Goal: Download file/media

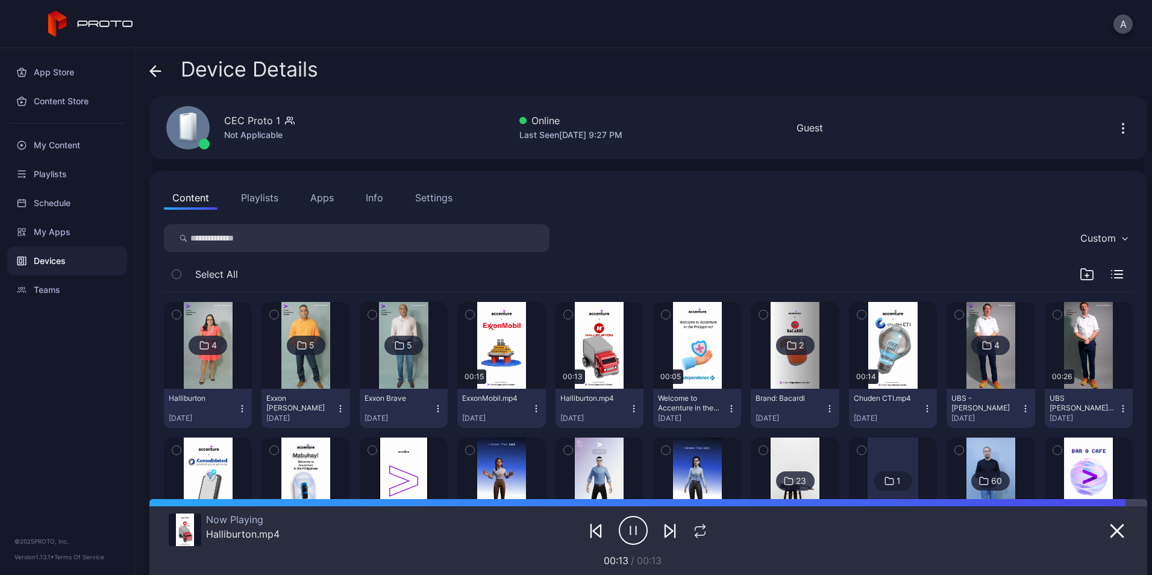
scroll to position [234, 0]
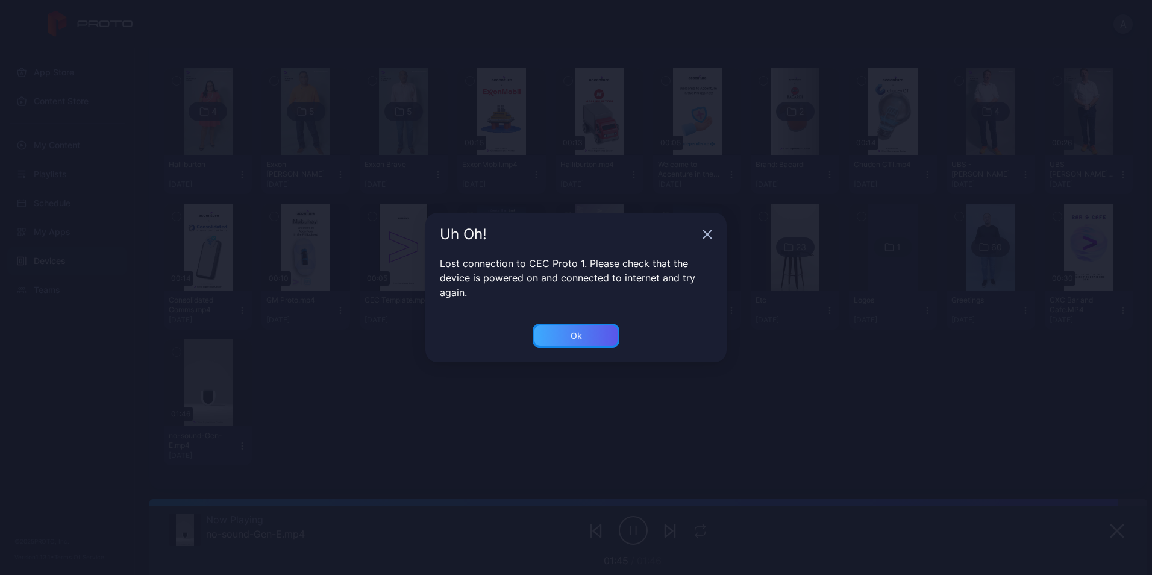
click at [588, 330] on div "Ok" at bounding box center [576, 336] width 87 height 24
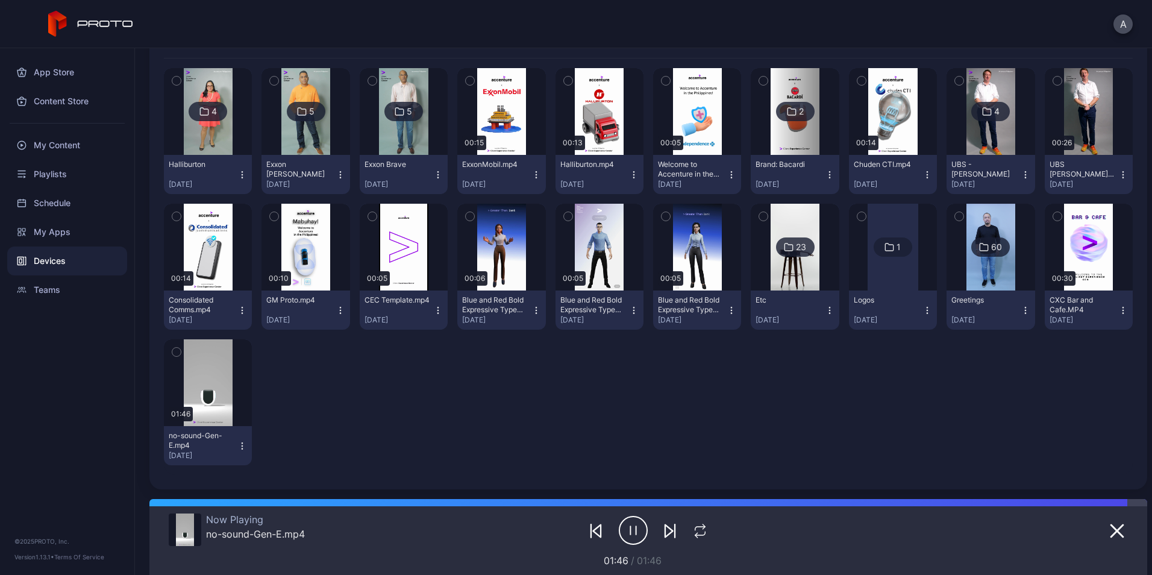
click at [340, 176] on icon "button" at bounding box center [341, 175] width 10 height 10
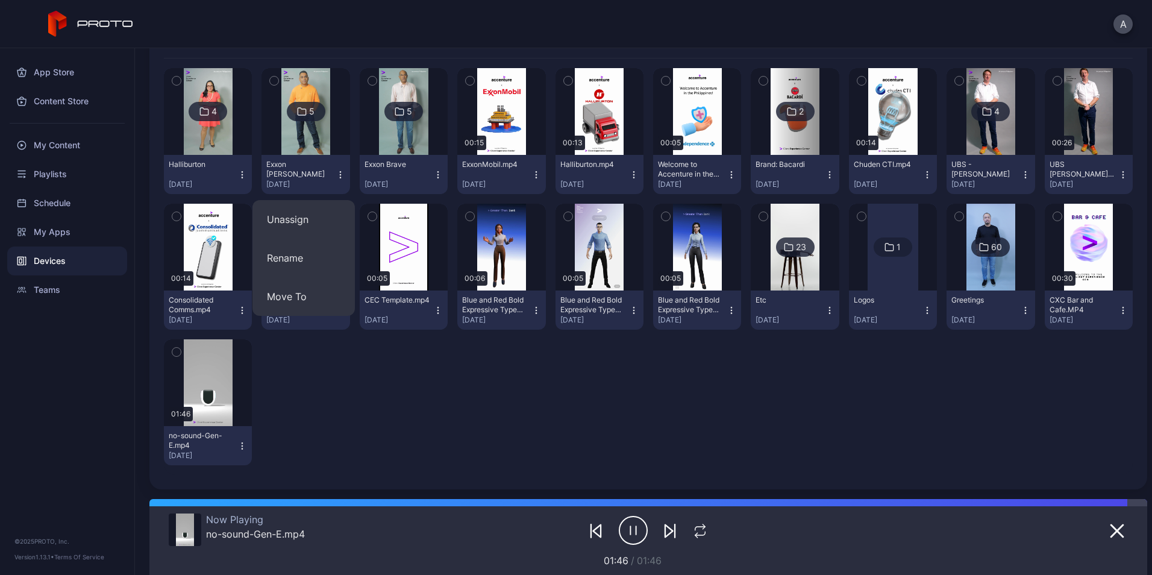
click at [298, 171] on div "Exxon [PERSON_NAME] [DATE]" at bounding box center [300, 175] width 69 height 30
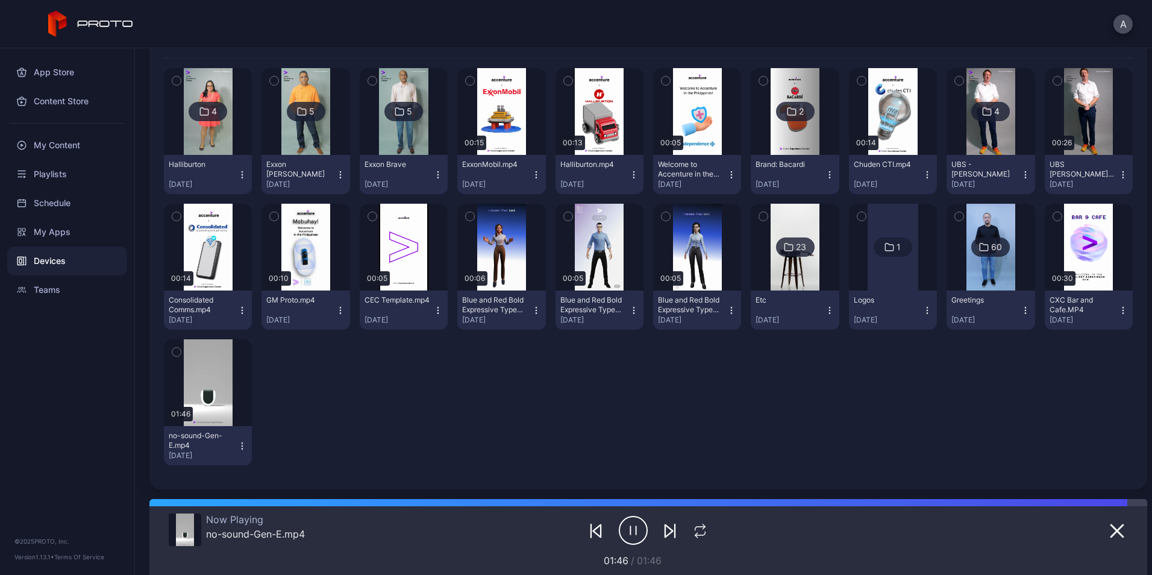
click at [294, 144] on img at bounding box center [305, 111] width 49 height 87
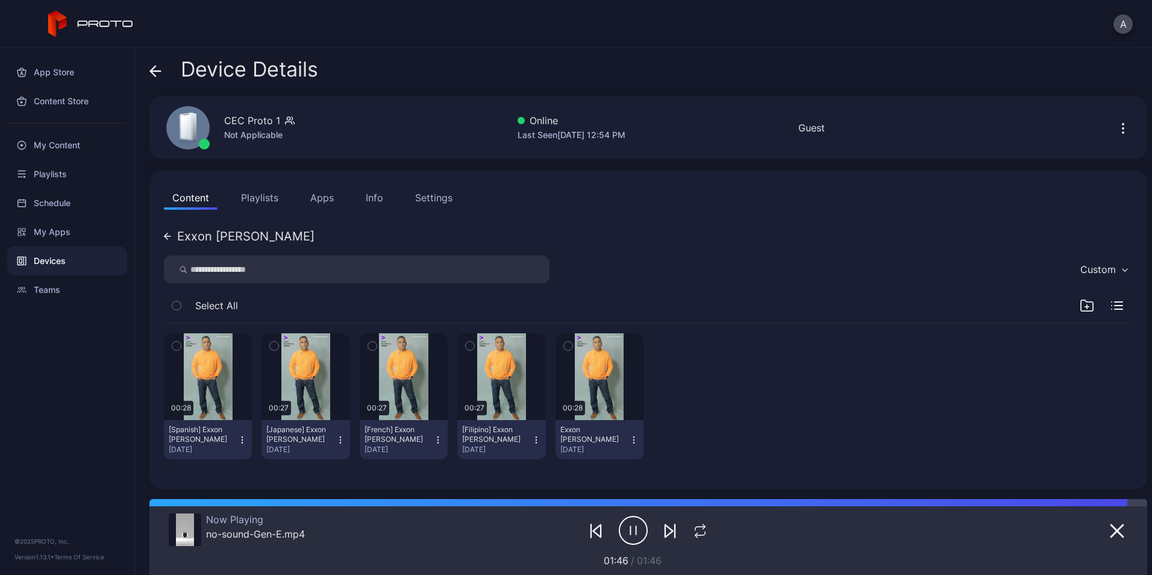
click at [247, 434] on button "[Spanish] Exxon [PERSON_NAME] [DATE]" at bounding box center [208, 439] width 88 height 39
click at [80, 145] on div "My Content" at bounding box center [67, 145] width 120 height 29
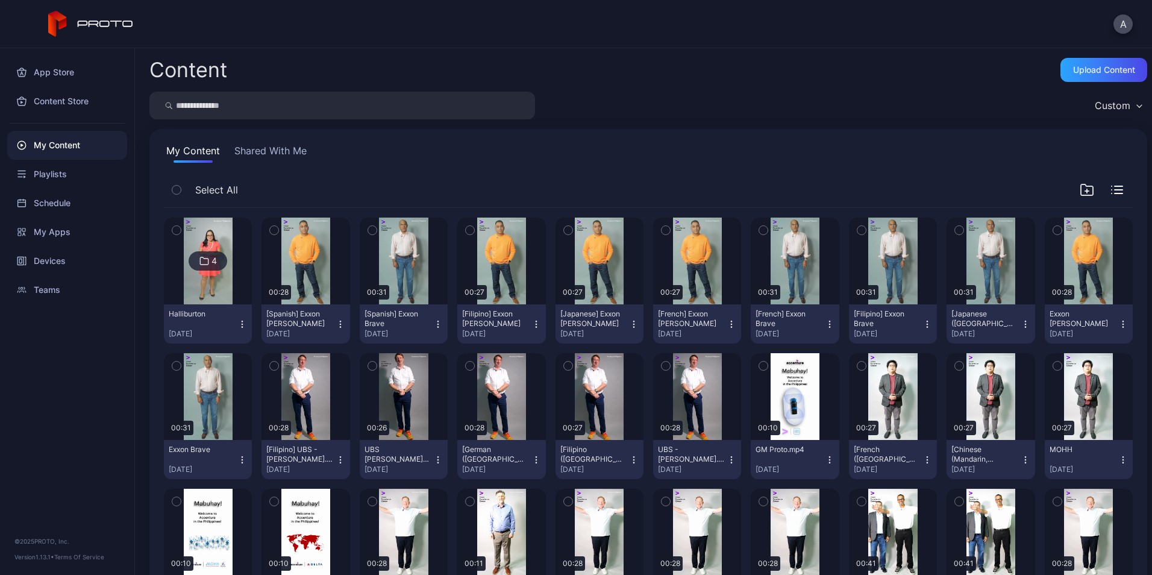
click at [336, 319] on icon "button" at bounding box center [341, 324] width 10 height 10
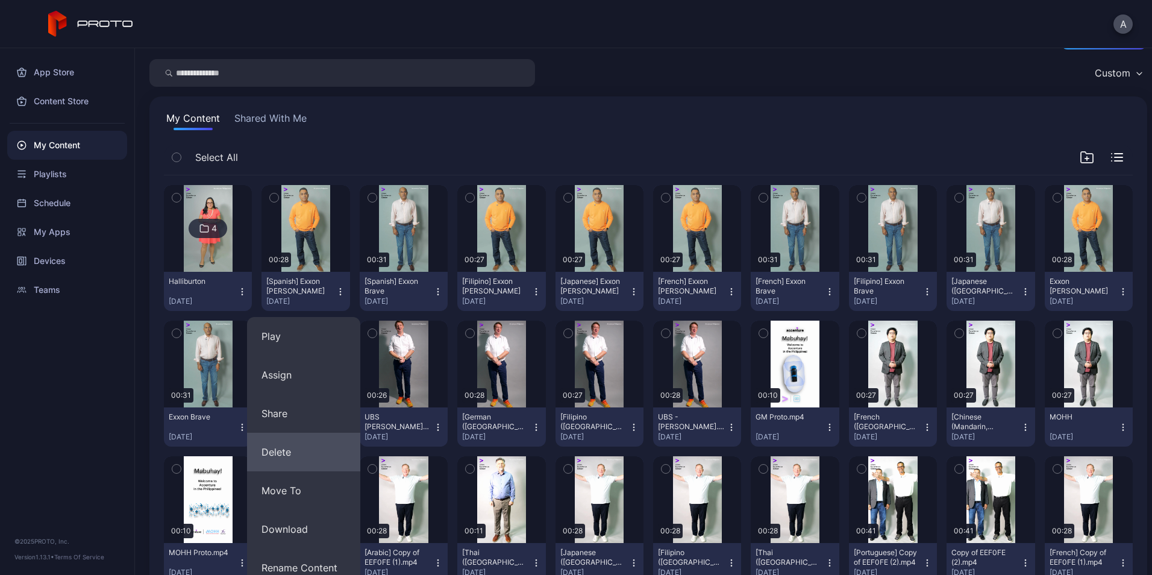
scroll to position [34, 0]
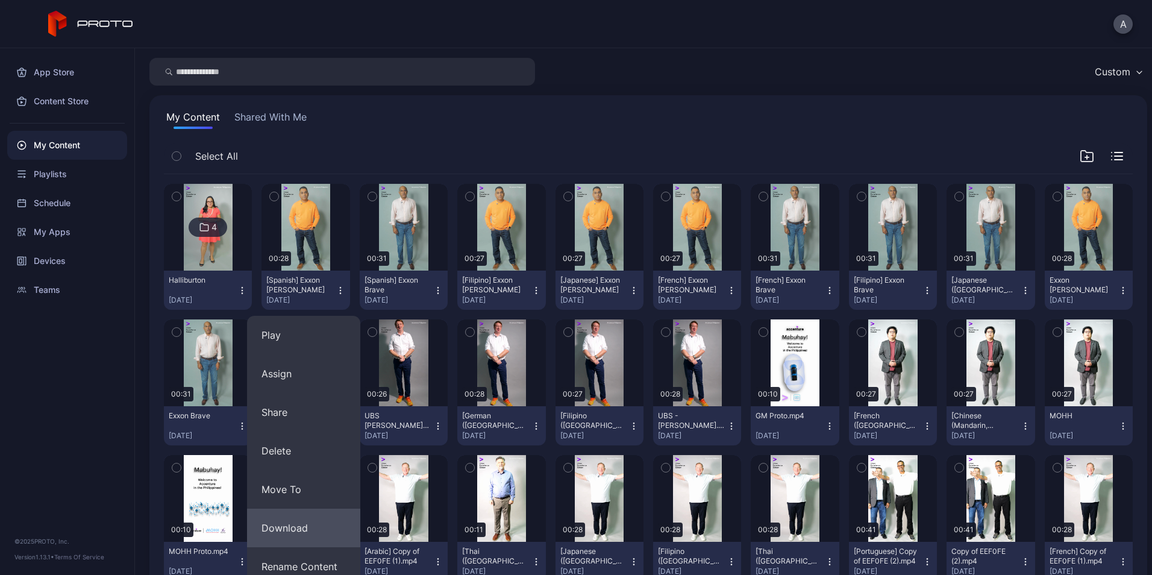
click at [319, 527] on button "Download" at bounding box center [303, 528] width 113 height 39
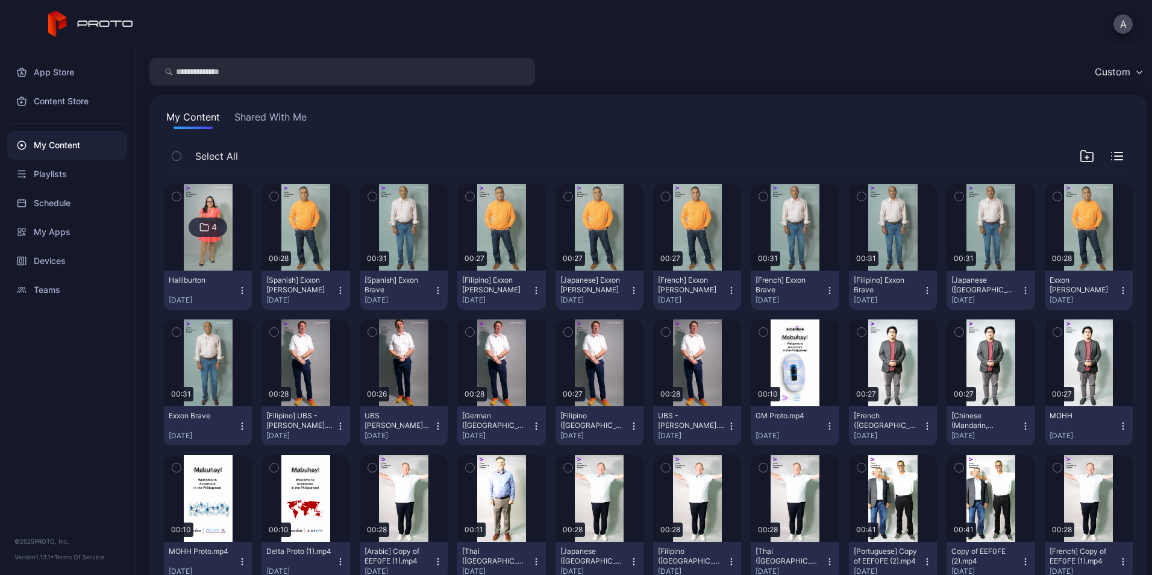
click at [425, 292] on div "[Spanish] Exxon Brave" at bounding box center [398, 284] width 66 height 19
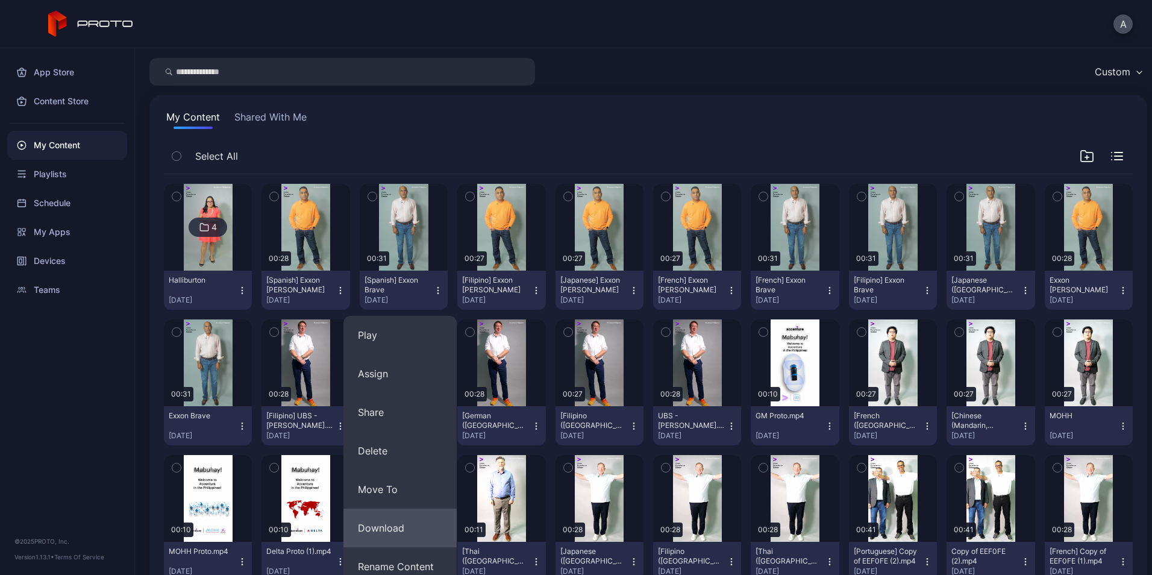
click at [410, 526] on button "Download" at bounding box center [400, 528] width 113 height 39
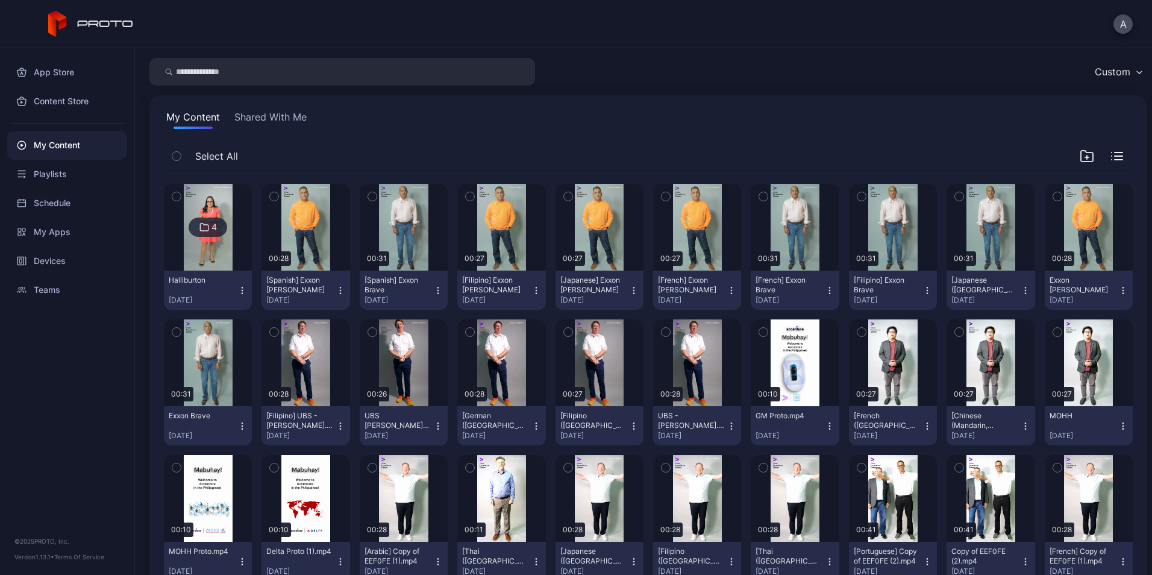
click at [532, 294] on icon "button" at bounding box center [537, 291] width 10 height 10
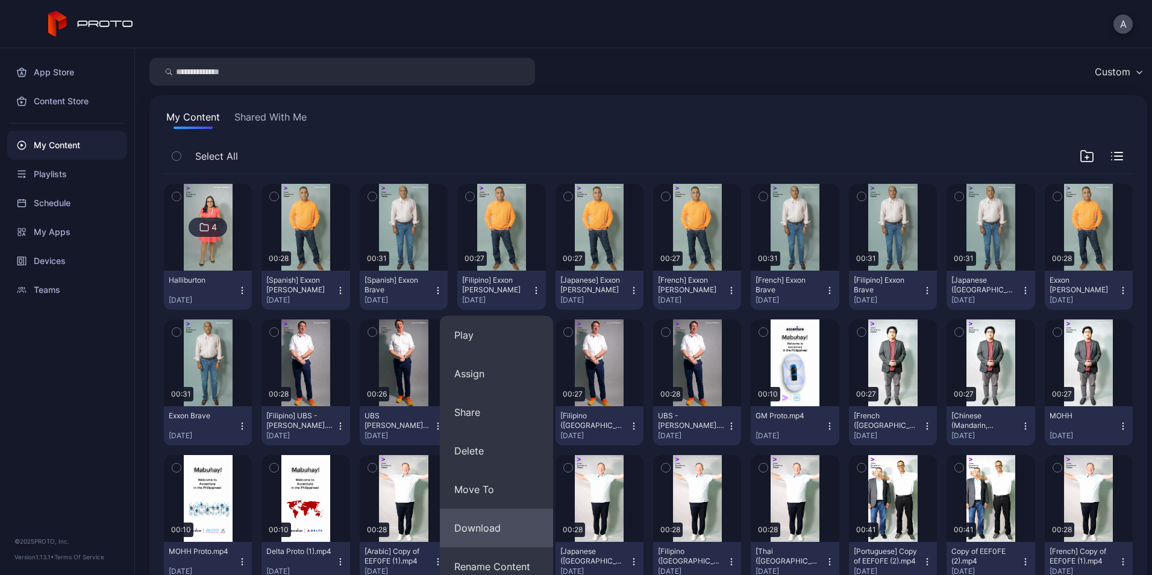
click at [511, 541] on button "Download" at bounding box center [496, 528] width 113 height 39
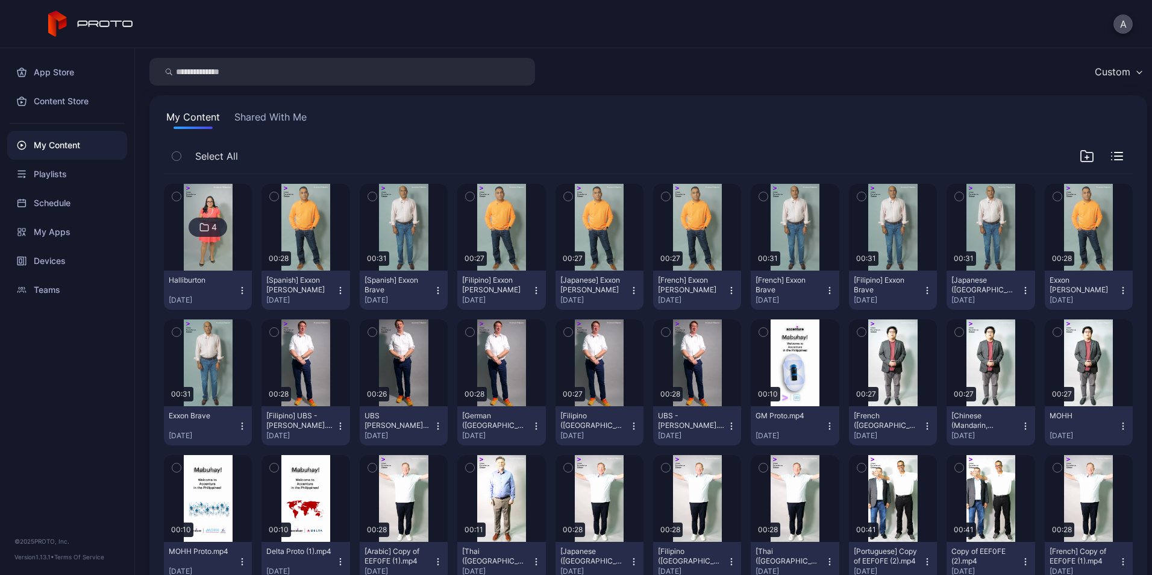
click at [629, 289] on icon "button" at bounding box center [634, 291] width 10 height 10
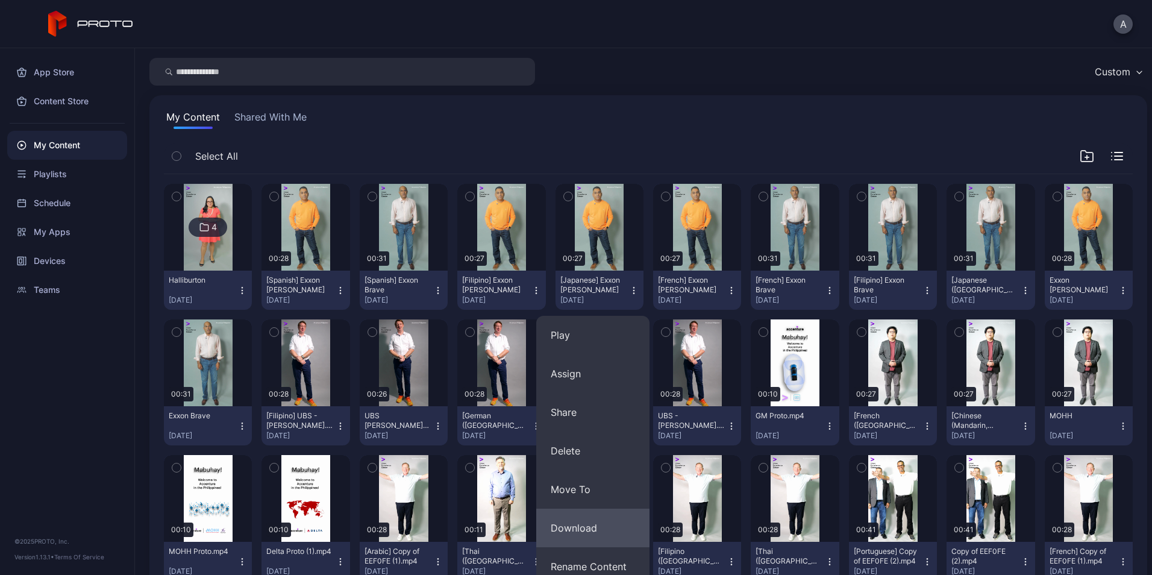
click at [598, 520] on button "Download" at bounding box center [592, 528] width 113 height 39
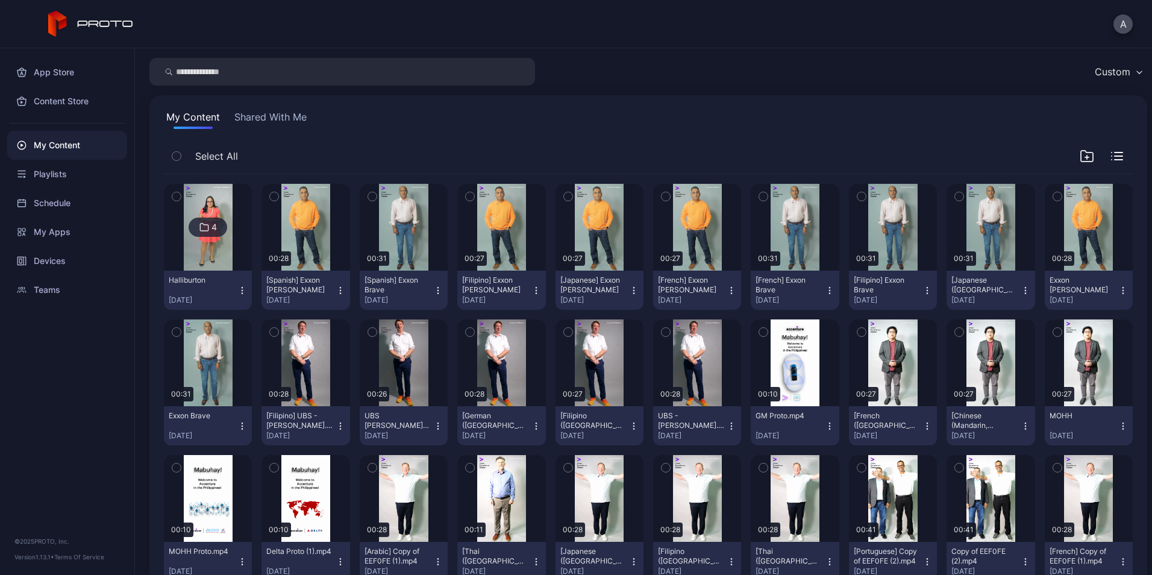
click at [727, 286] on icon "button" at bounding box center [732, 291] width 10 height 10
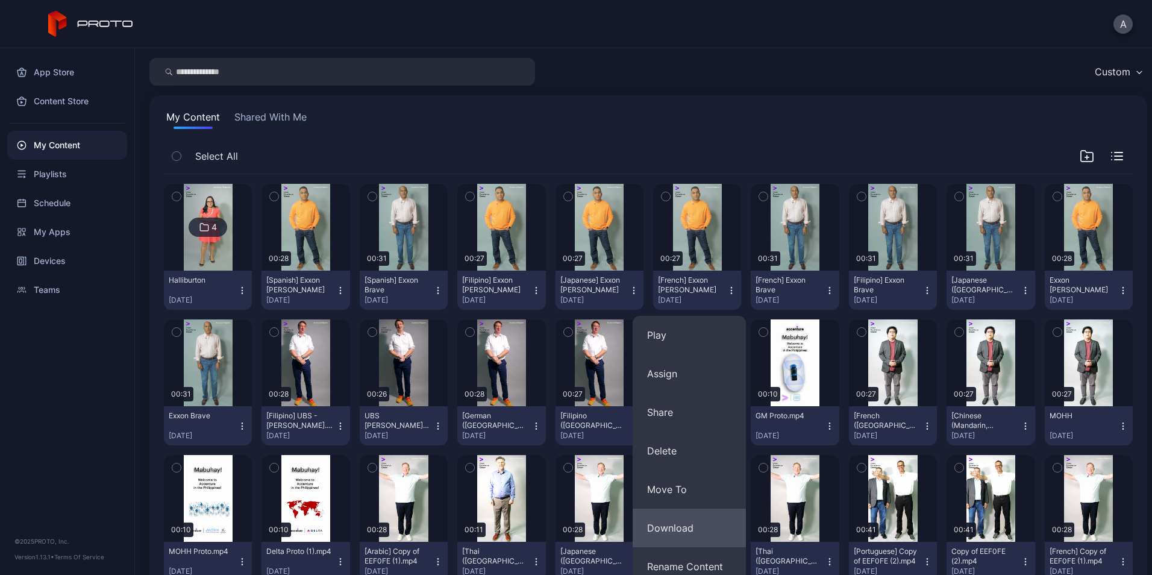
click at [710, 531] on button "Download" at bounding box center [689, 528] width 113 height 39
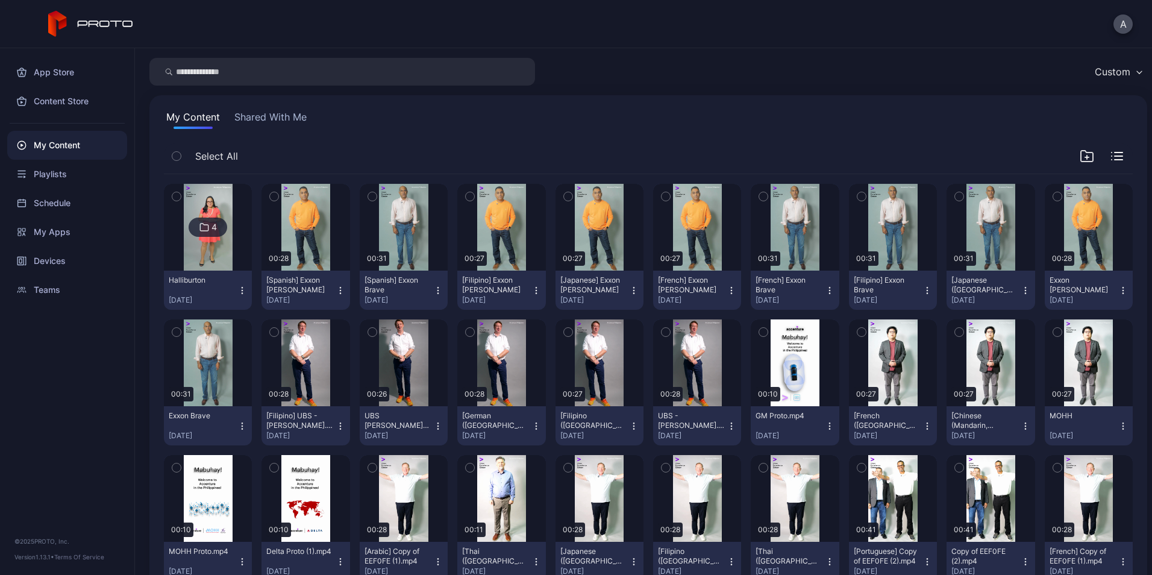
click at [820, 298] on button "[French] Exxon Brave [DATE]" at bounding box center [795, 290] width 88 height 39
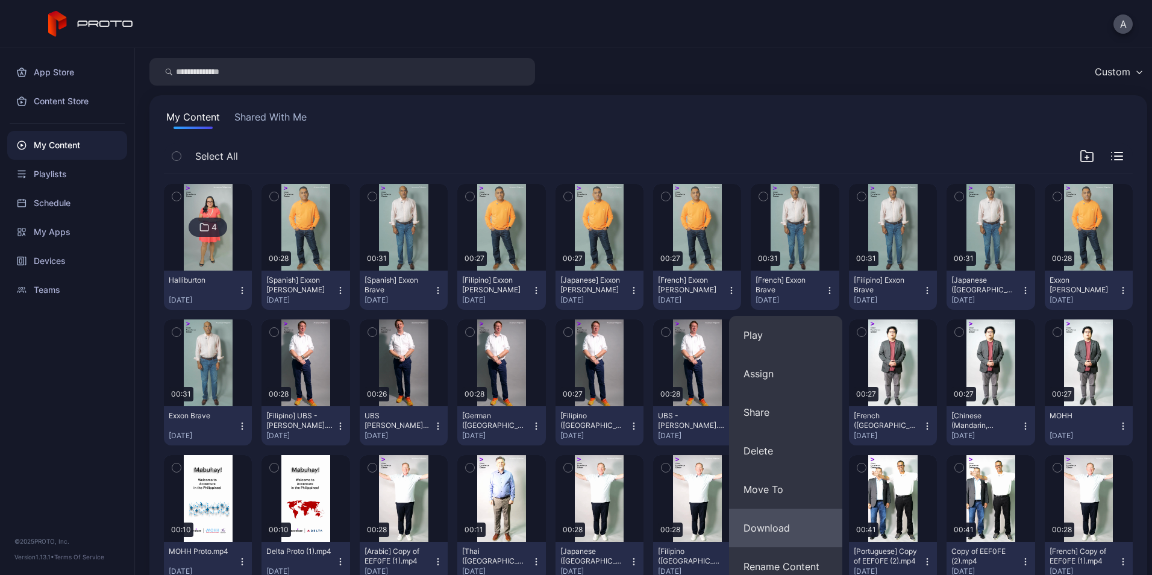
click at [791, 546] on button "Download" at bounding box center [785, 528] width 113 height 39
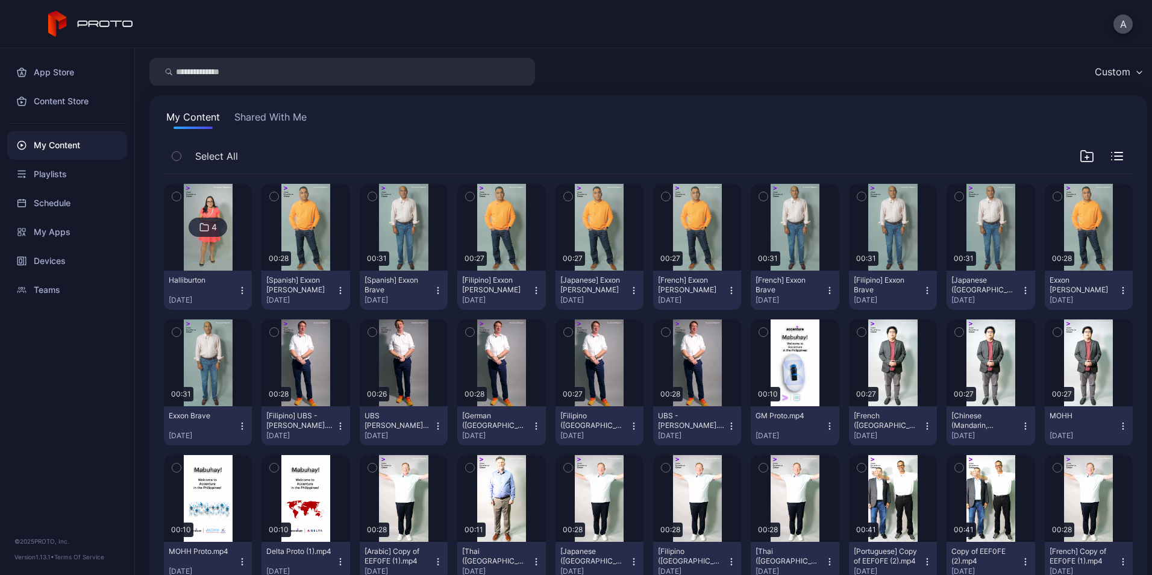
click at [923, 292] on icon "button" at bounding box center [928, 291] width 10 height 10
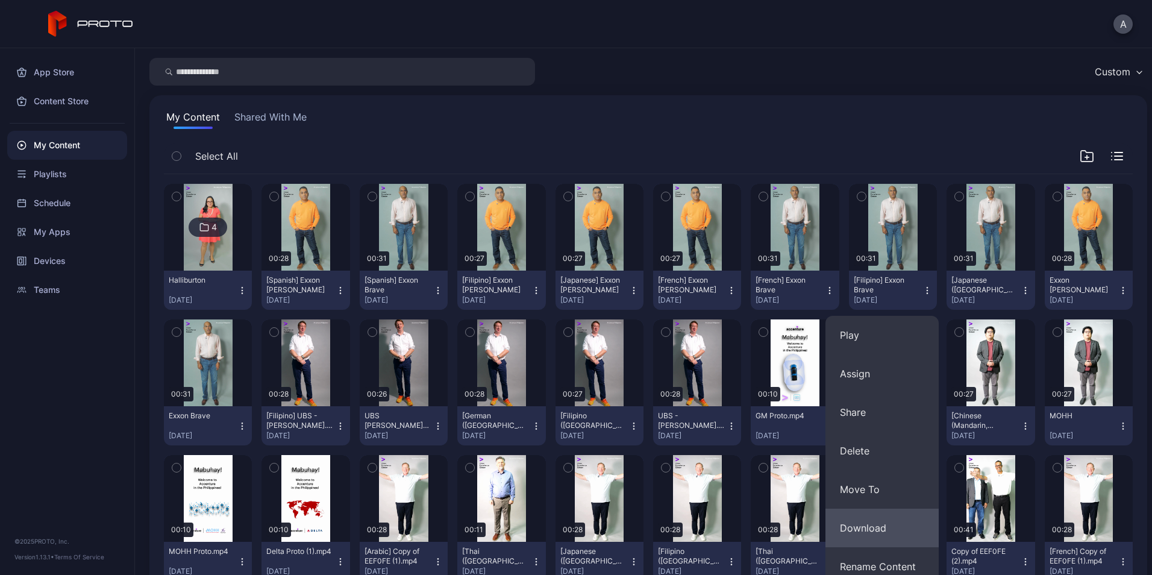
click at [899, 517] on button "Download" at bounding box center [882, 528] width 113 height 39
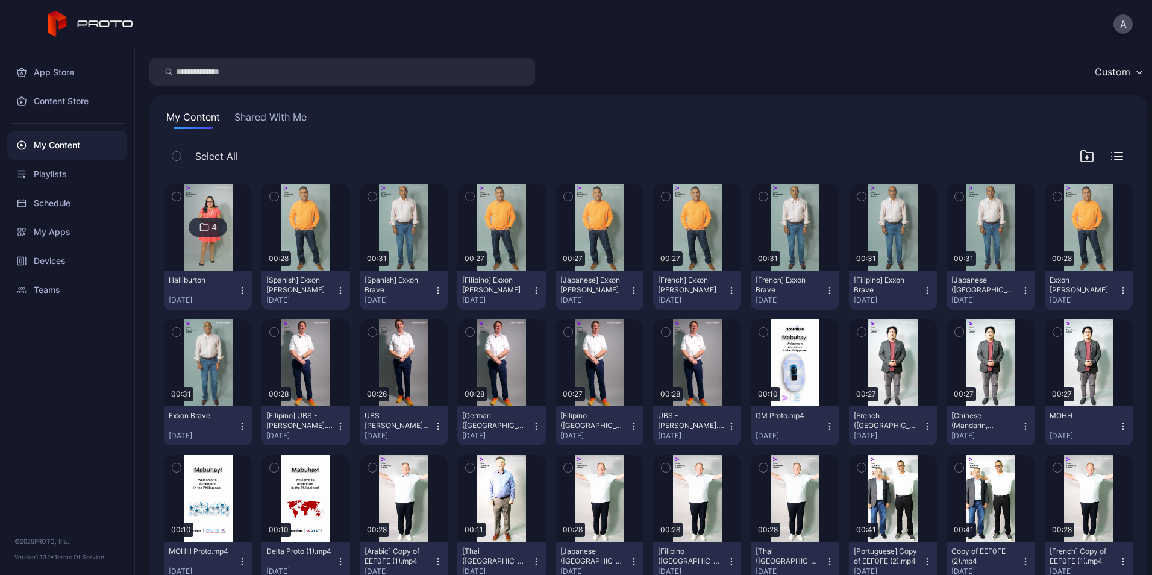
click at [1014, 295] on button "[Japanese ([GEOGRAPHIC_DATA])]Exxon Brave [DATE]" at bounding box center [991, 290] width 88 height 39
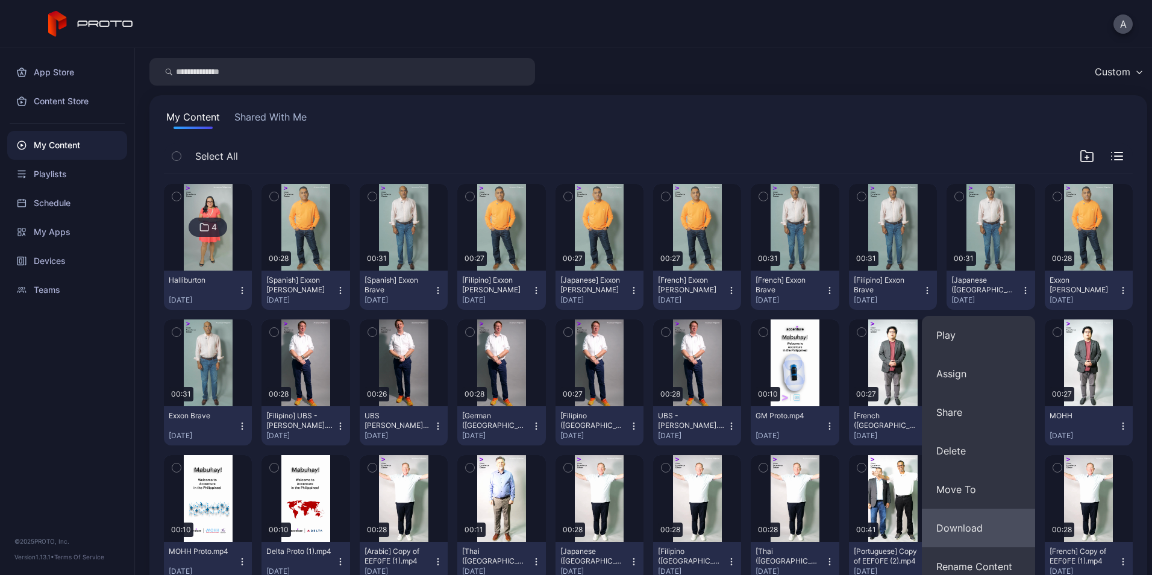
click at [978, 518] on button "Download" at bounding box center [978, 528] width 113 height 39
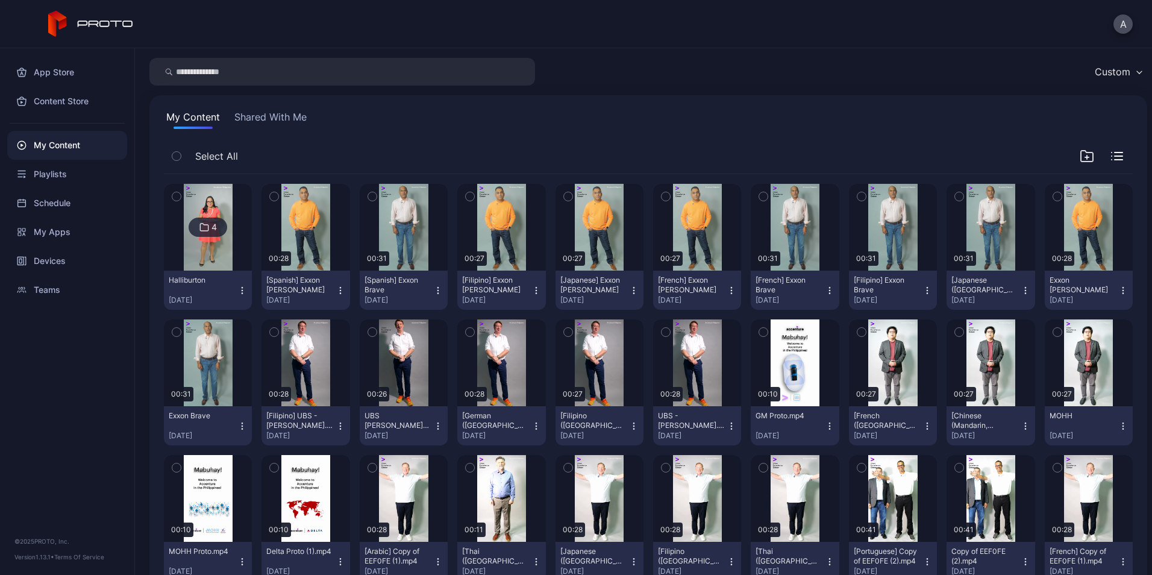
click at [1110, 284] on button "Exxon [PERSON_NAME] [DATE]" at bounding box center [1089, 290] width 88 height 39
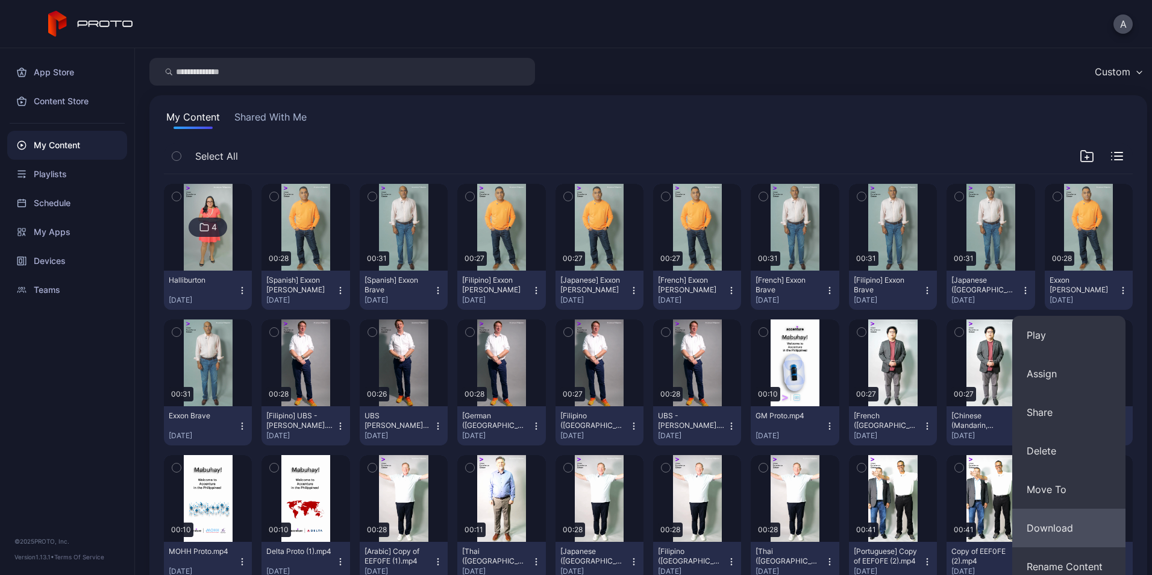
click at [1069, 521] on button "Download" at bounding box center [1068, 528] width 113 height 39
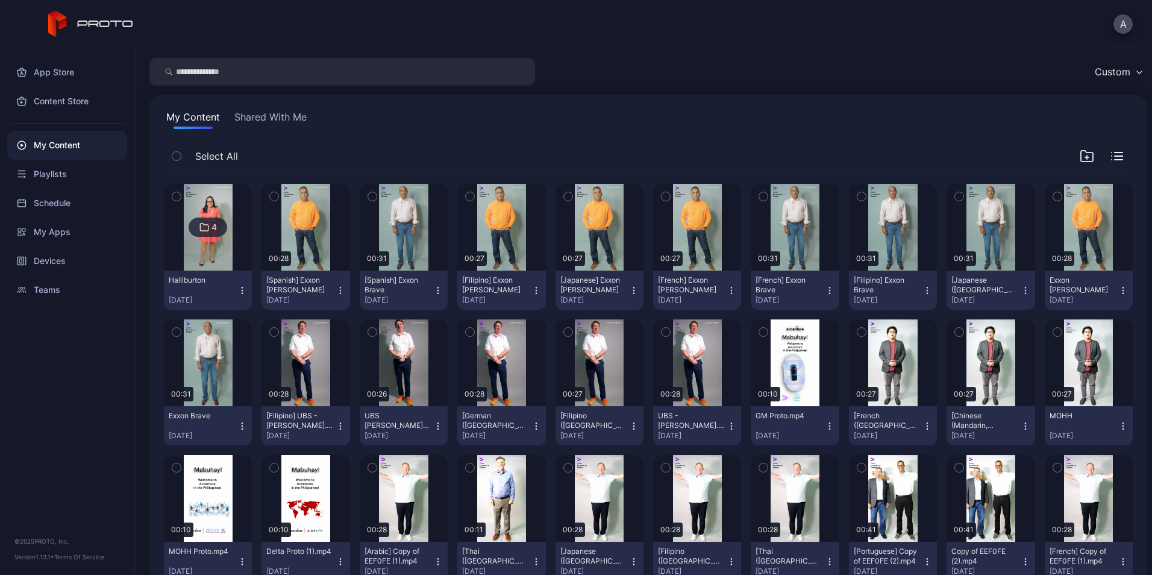
click at [242, 417] on button "Exxon Brave [DATE]" at bounding box center [208, 425] width 88 height 39
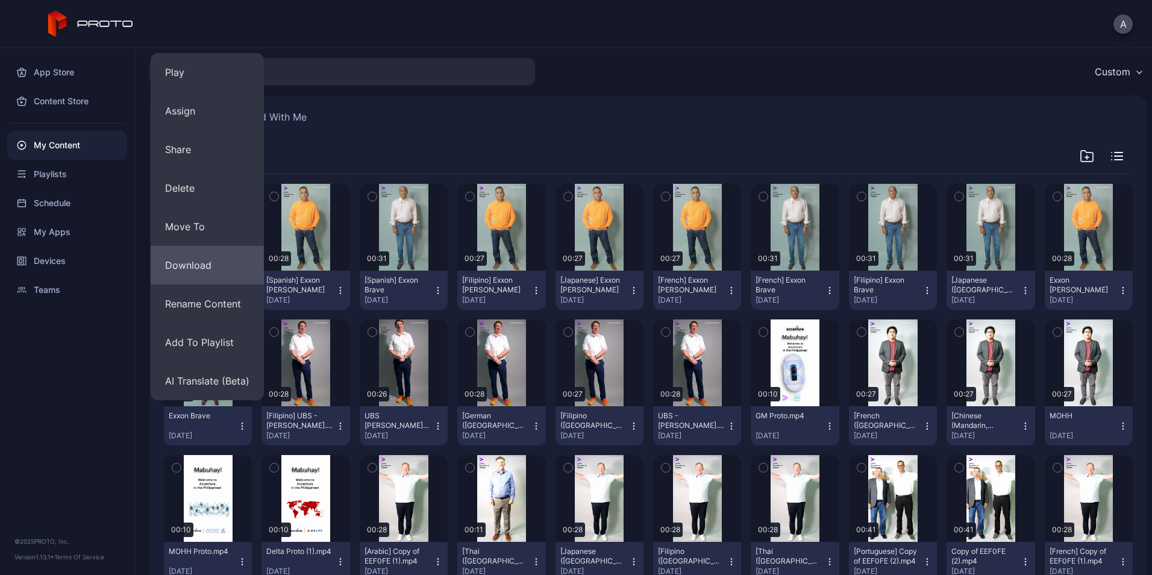
click at [203, 267] on button "Download" at bounding box center [207, 265] width 113 height 39
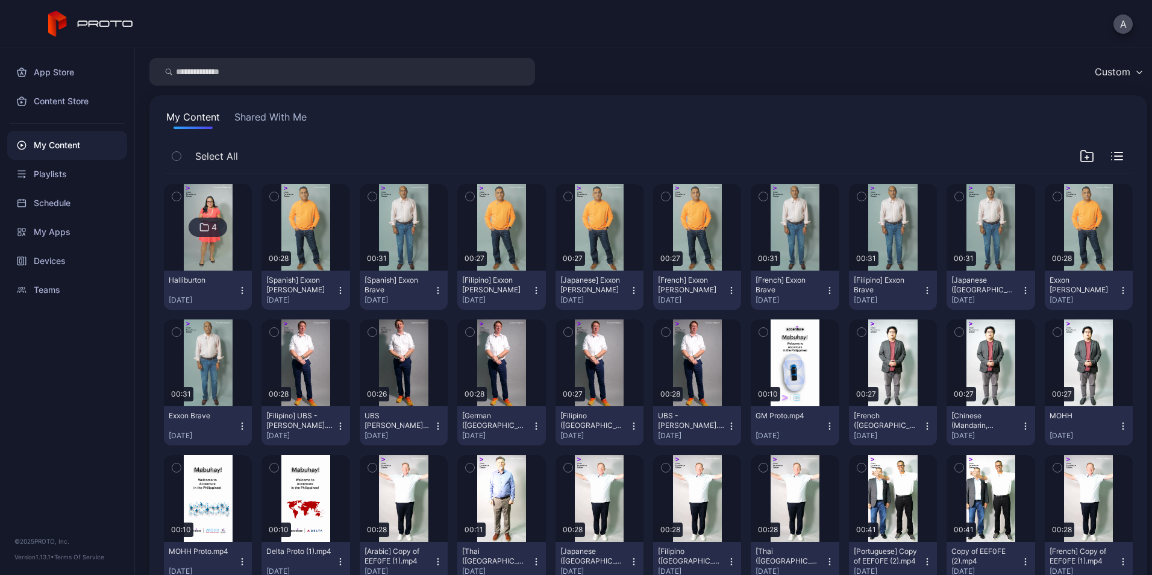
click at [767, 49] on div "Content Upload Content Custom My Content Shared With Me Select All 4 Halliburto…" at bounding box center [643, 311] width 1017 height 527
click at [677, 56] on div "Content Upload Content Custom My Content Shared With Me Select All 4 Halliburto…" at bounding box center [643, 311] width 1017 height 527
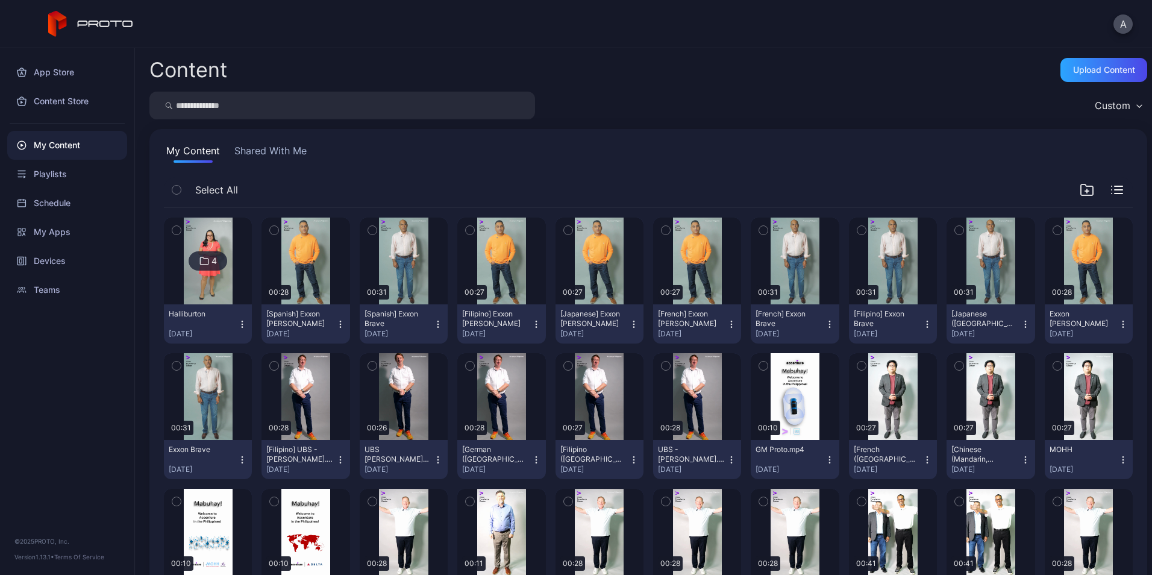
click at [761, 29] on div "A" at bounding box center [576, 24] width 1152 height 48
click at [339, 330] on button "[Spanish] Exxon [PERSON_NAME] [DATE]" at bounding box center [306, 323] width 88 height 39
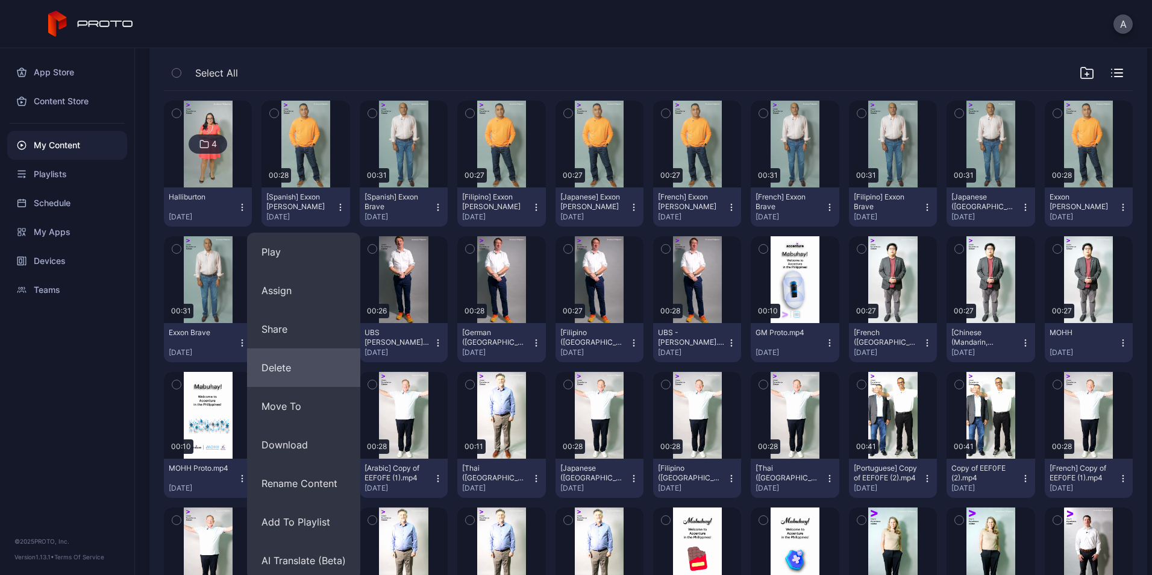
scroll to position [118, 0]
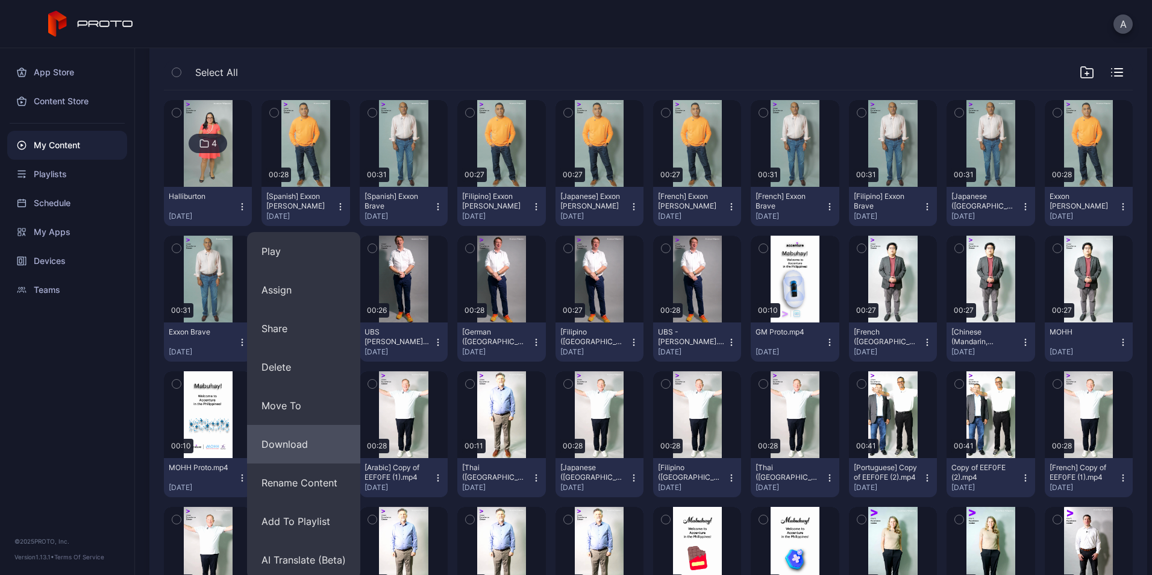
click at [316, 457] on button "Download" at bounding box center [303, 444] width 113 height 39
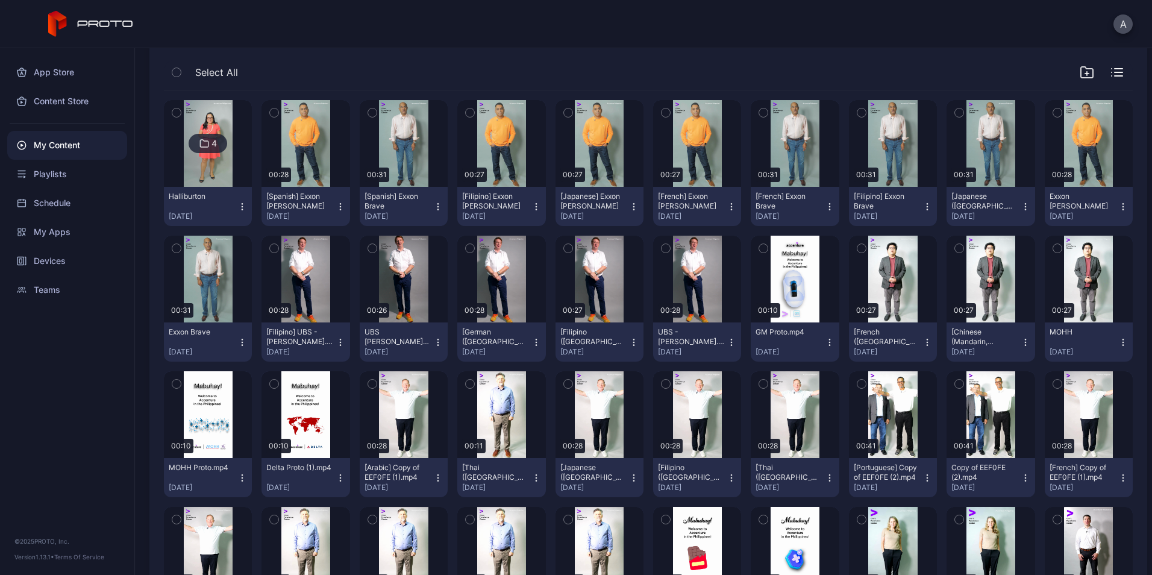
click at [340, 206] on icon "button" at bounding box center [341, 207] width 10 height 10
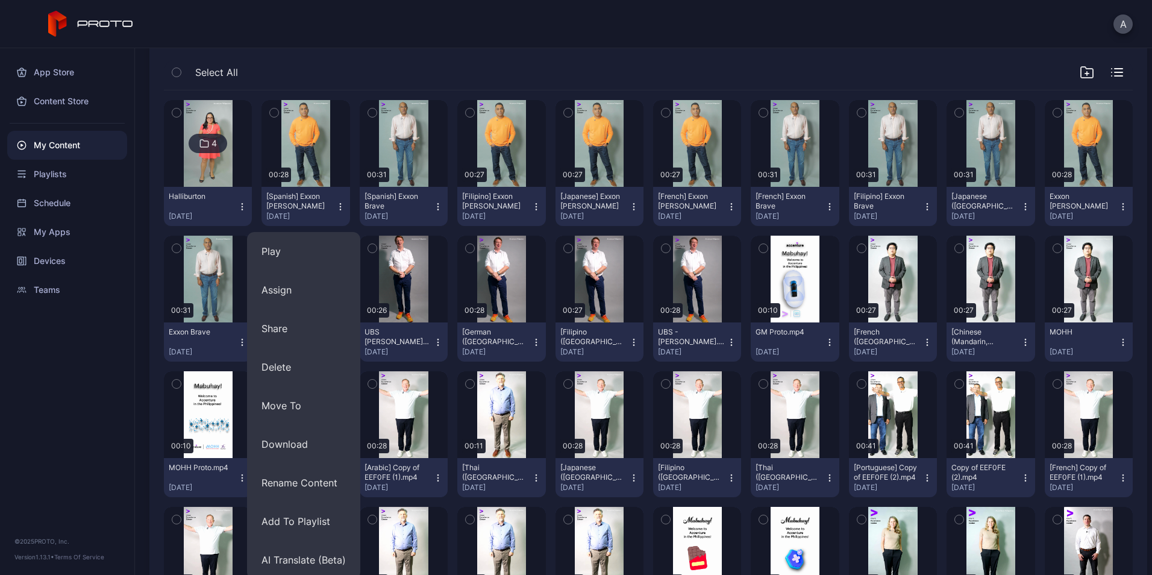
click at [1021, 209] on icon "button" at bounding box center [1026, 207] width 10 height 10
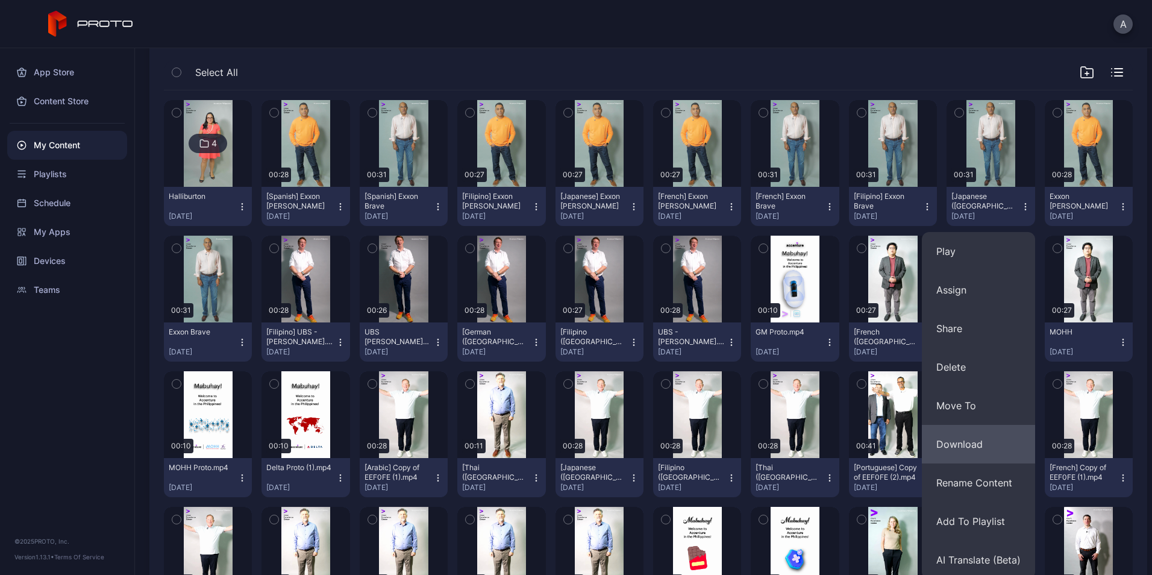
click at [966, 457] on button "Download" at bounding box center [978, 444] width 113 height 39
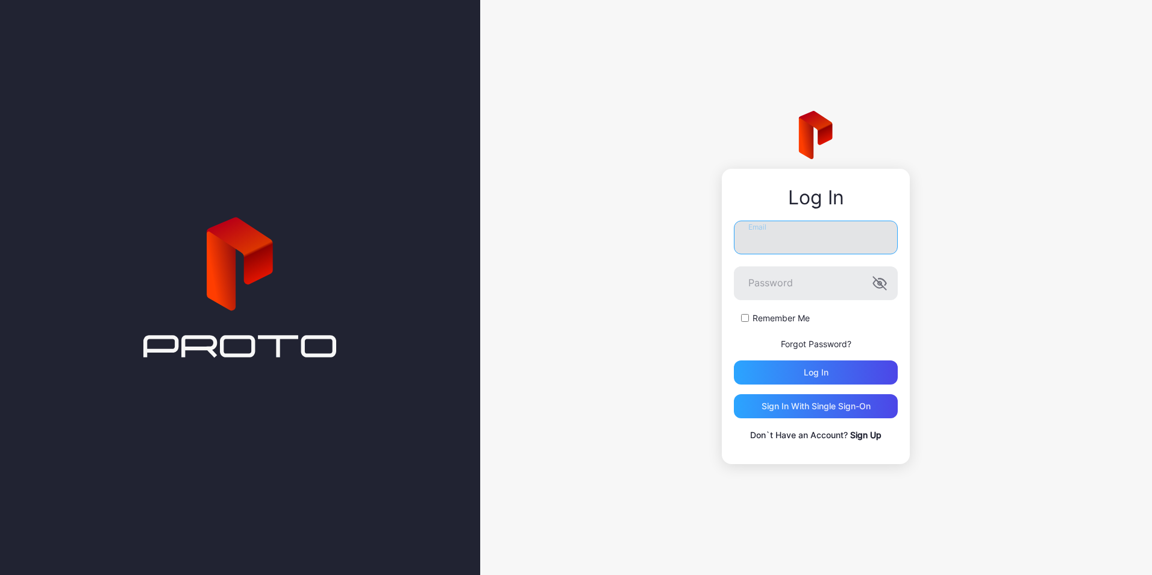
click at [793, 228] on input "Email" at bounding box center [816, 238] width 164 height 34
type input "**********"
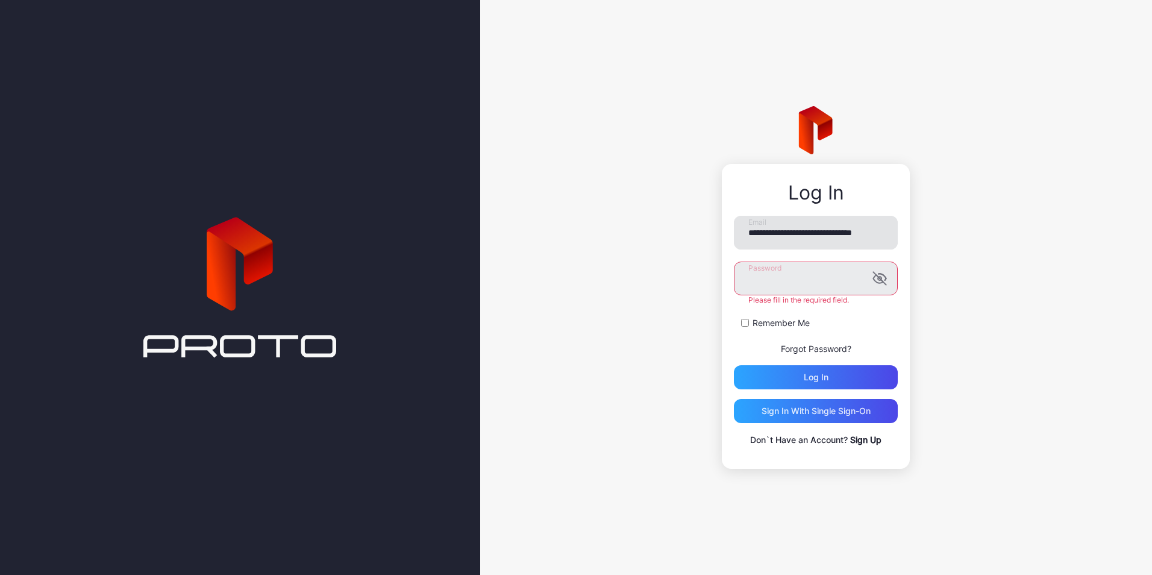
click at [734, 365] on button "Log in" at bounding box center [816, 377] width 164 height 24
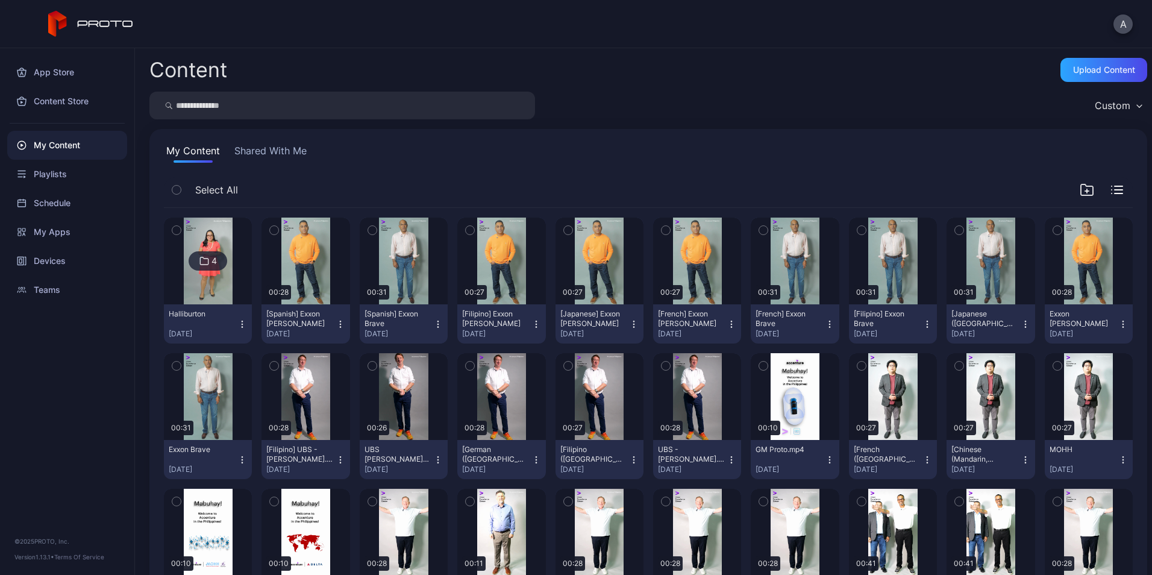
click at [335, 331] on button "[Spanish] Exxon [PERSON_NAME] [DATE]" at bounding box center [306, 323] width 88 height 39
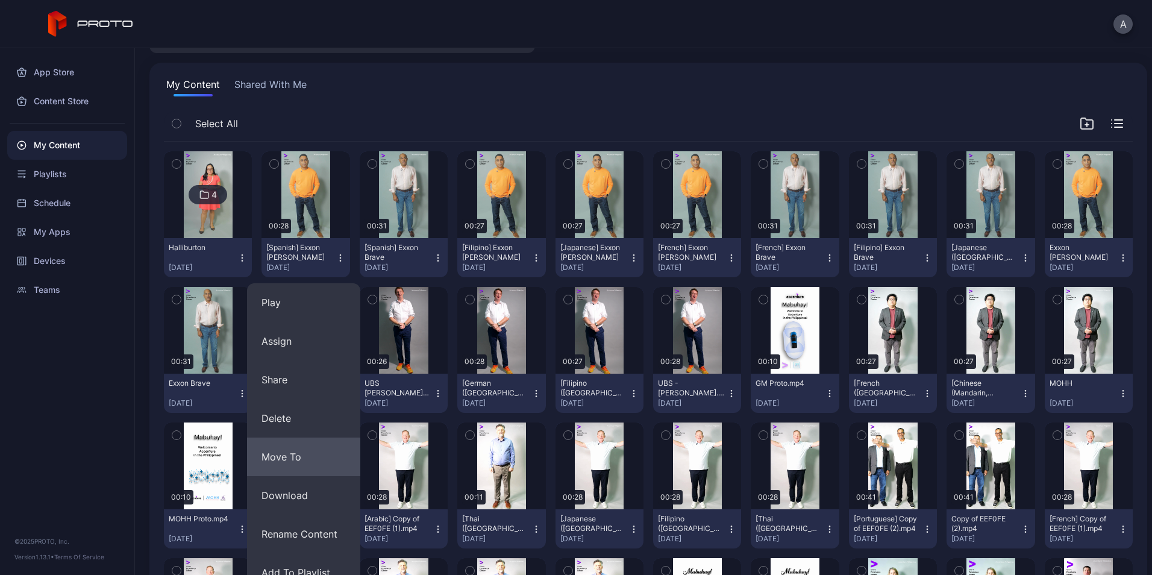
scroll to position [67, 0]
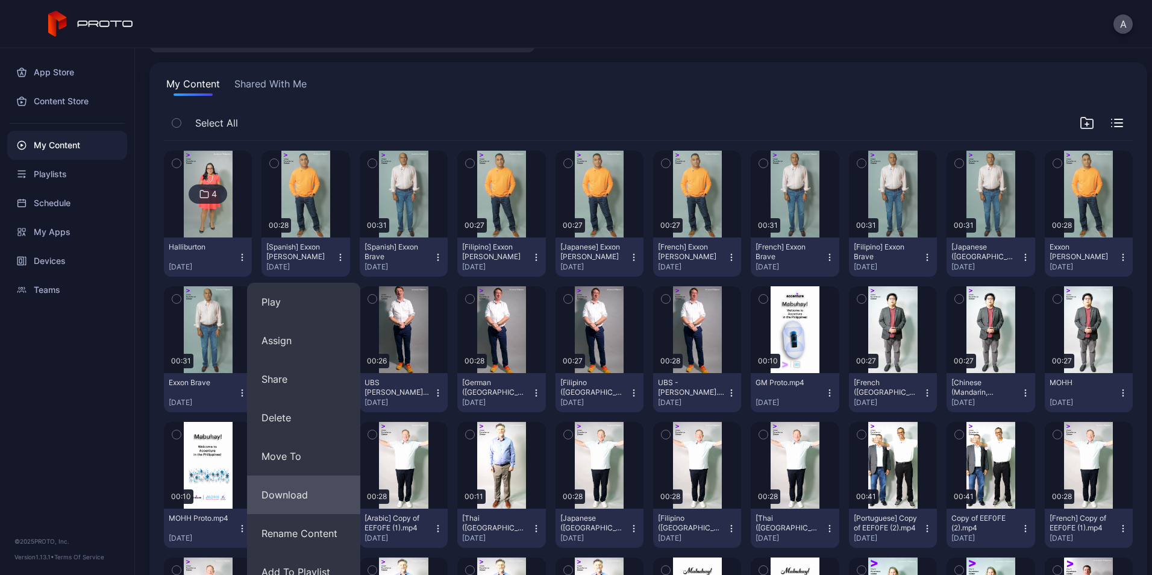
click at [315, 497] on button "Download" at bounding box center [303, 495] width 113 height 39
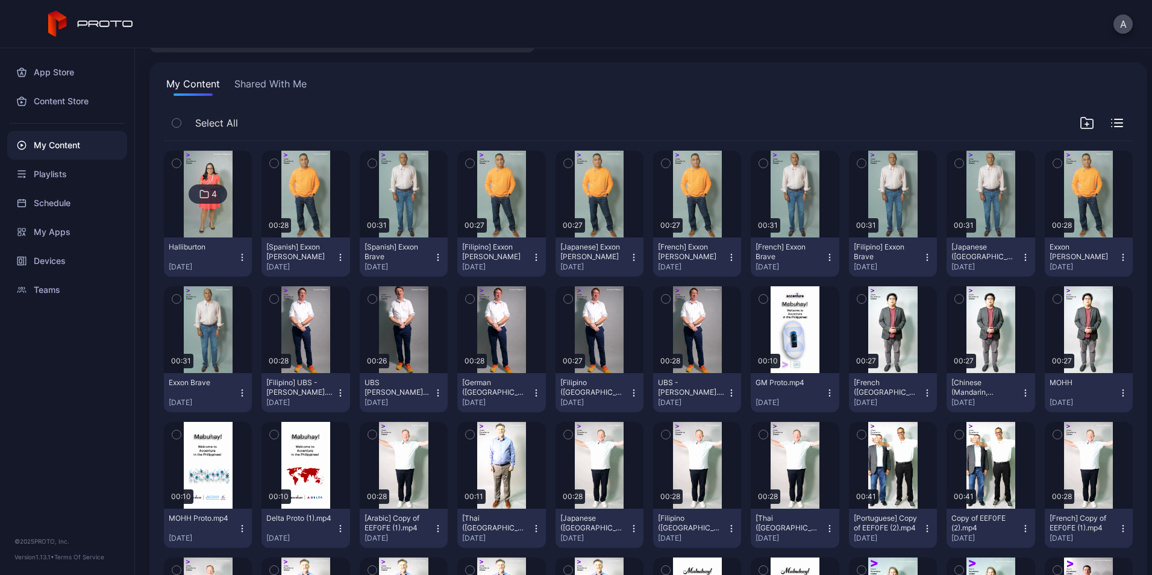
click at [237, 394] on icon "button" at bounding box center [242, 393] width 10 height 10
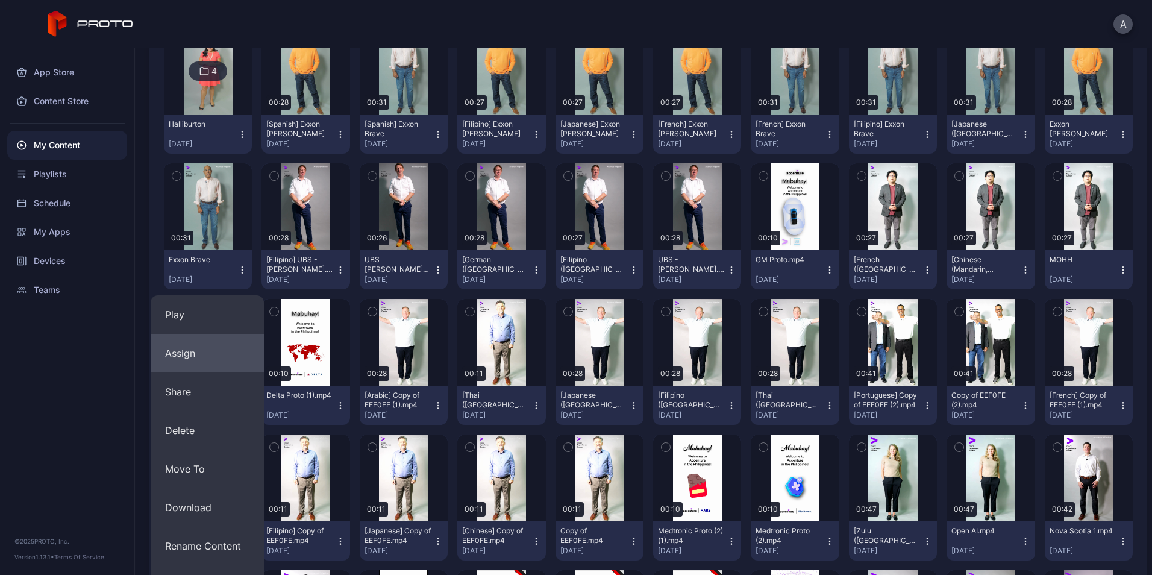
scroll to position [190, 0]
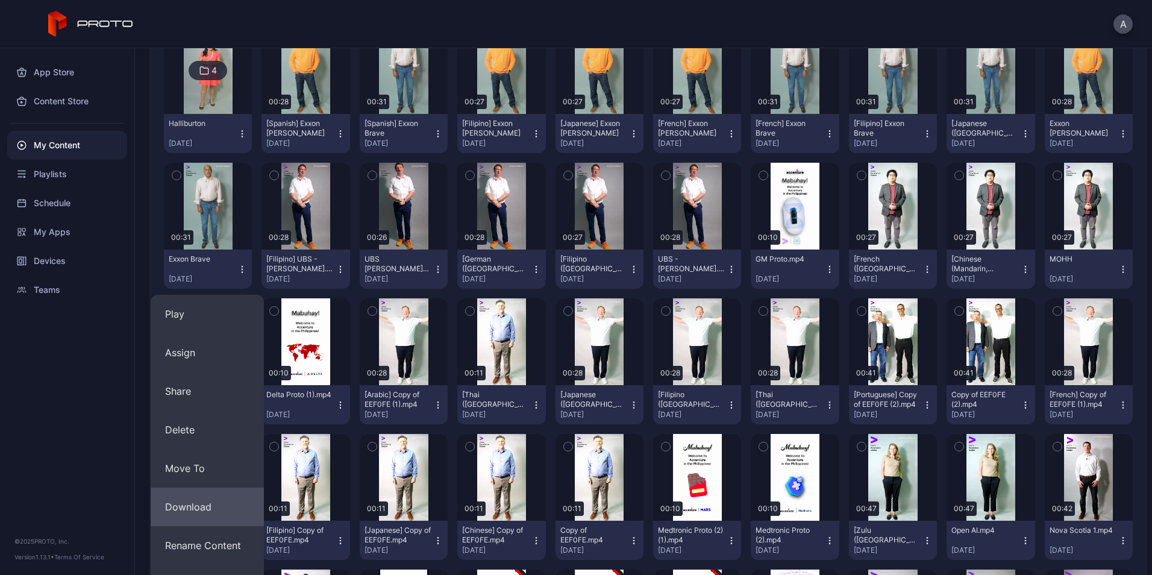
click at [207, 498] on button "Download" at bounding box center [207, 507] width 113 height 39
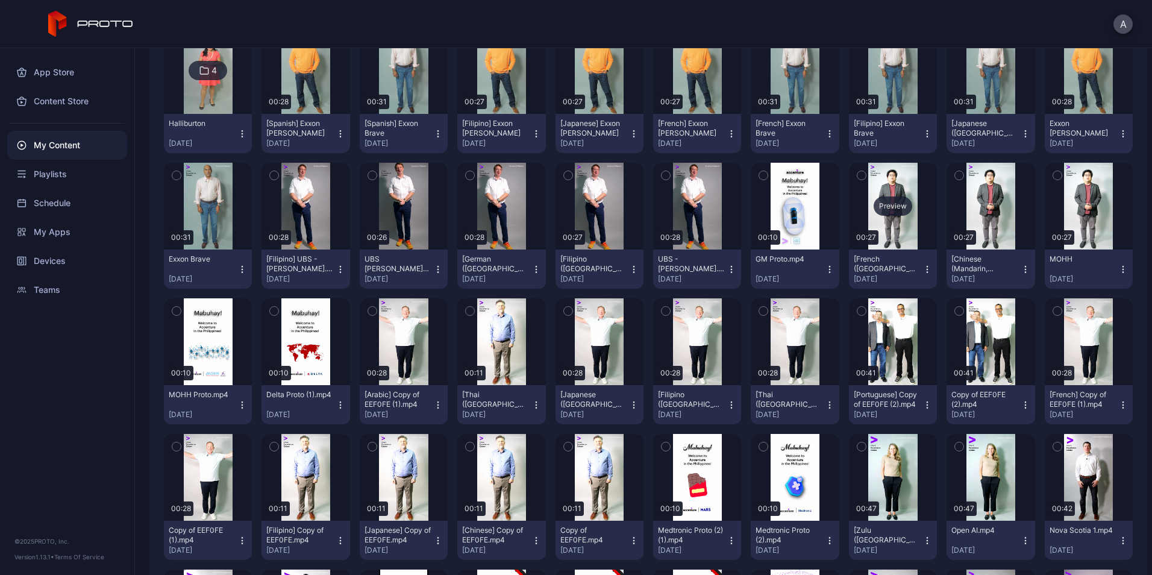
scroll to position [123, 0]
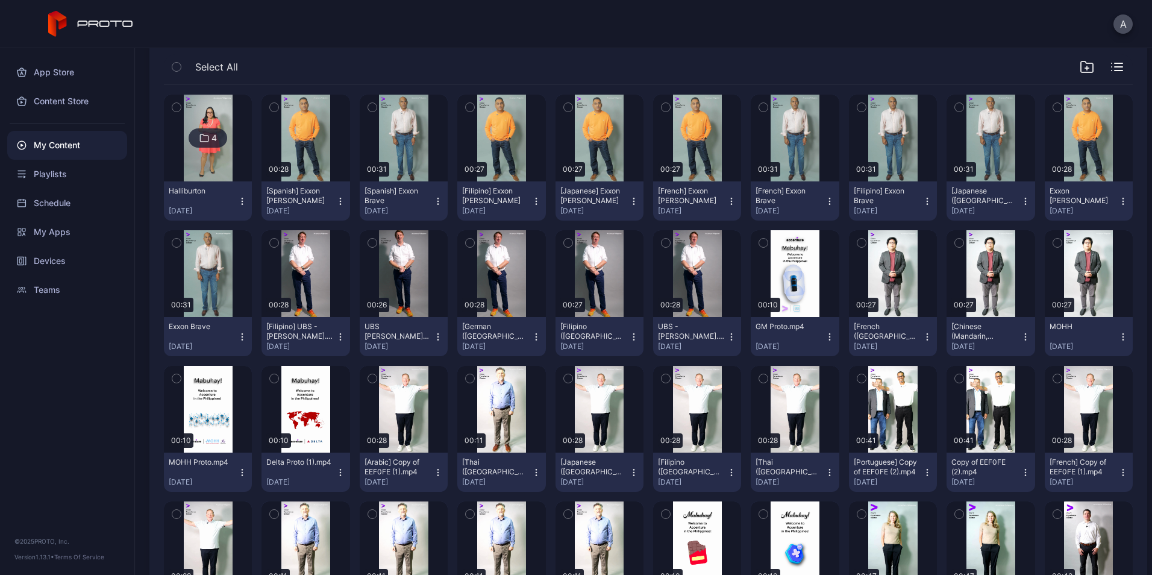
click at [1119, 203] on icon "button" at bounding box center [1124, 201] width 10 height 10
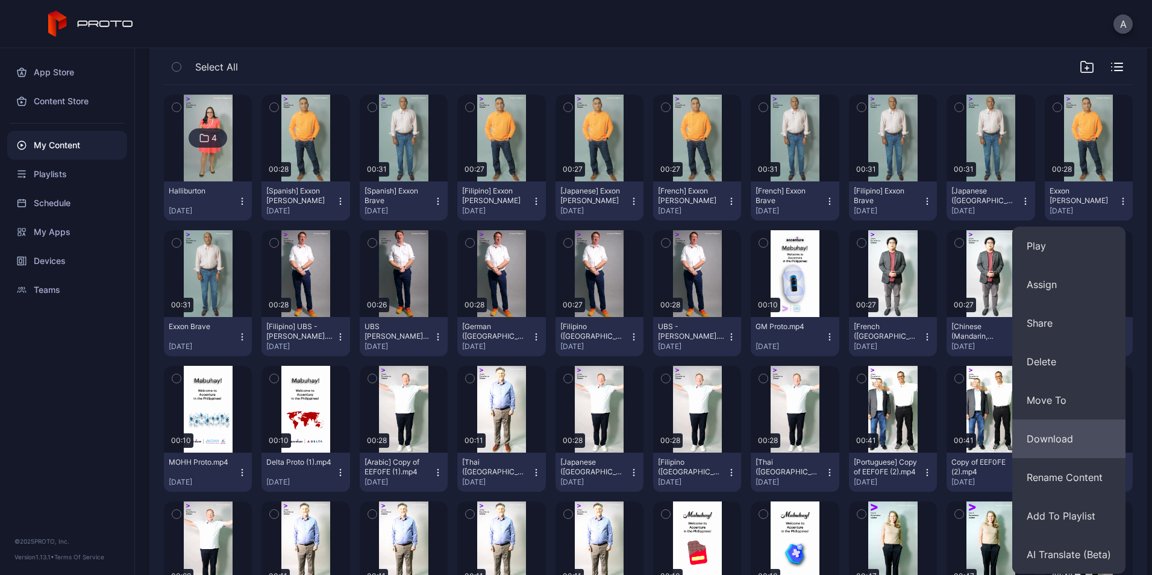
click at [1073, 435] on button "Download" at bounding box center [1068, 438] width 113 height 39
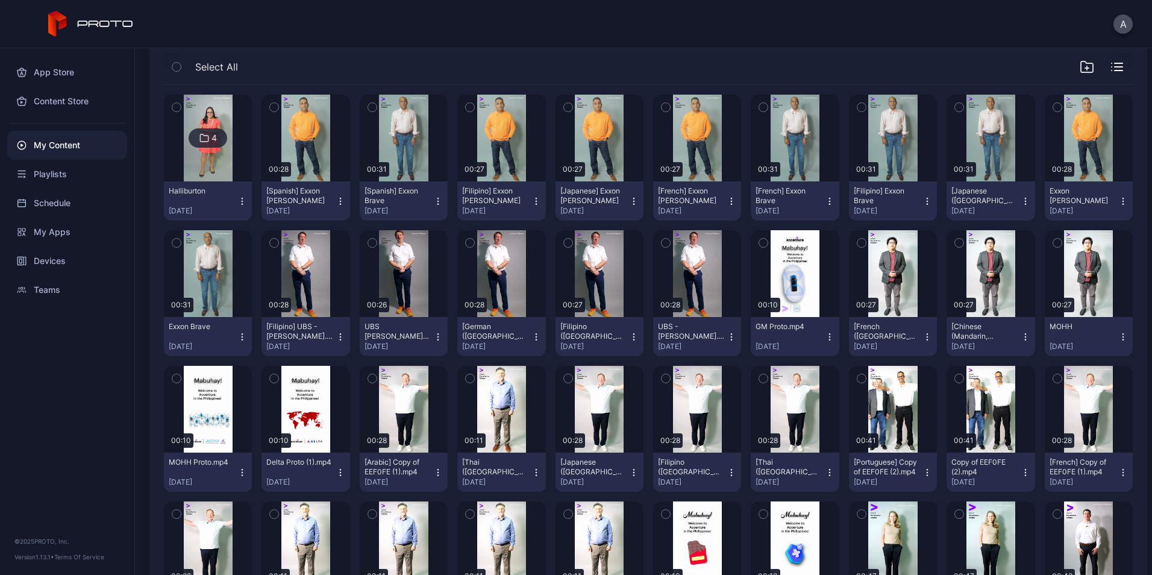
click at [1003, 209] on div "[DATE]" at bounding box center [986, 211] width 69 height 10
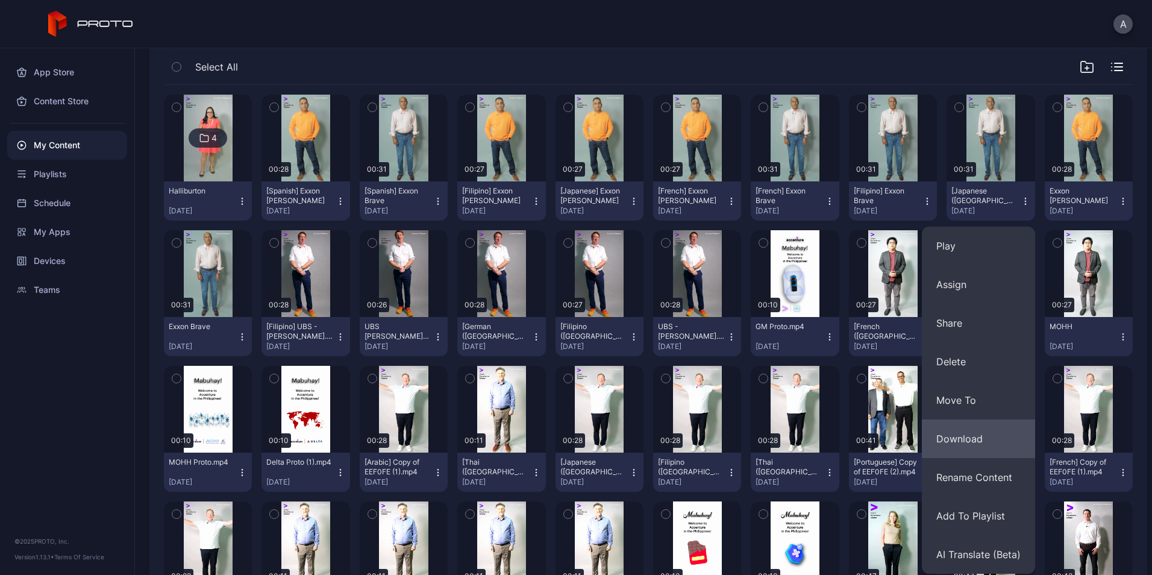
click at [1011, 435] on button "Download" at bounding box center [978, 438] width 113 height 39
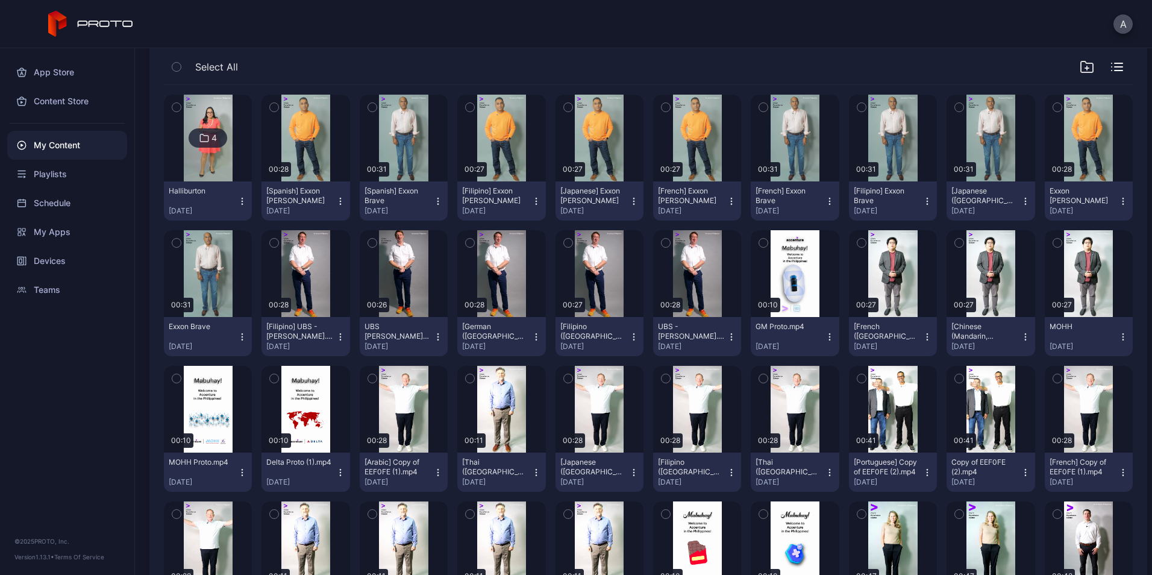
click at [339, 331] on button "[Filipino] UBS - Ryan.mp4 Sep 22, 2025" at bounding box center [306, 336] width 88 height 39
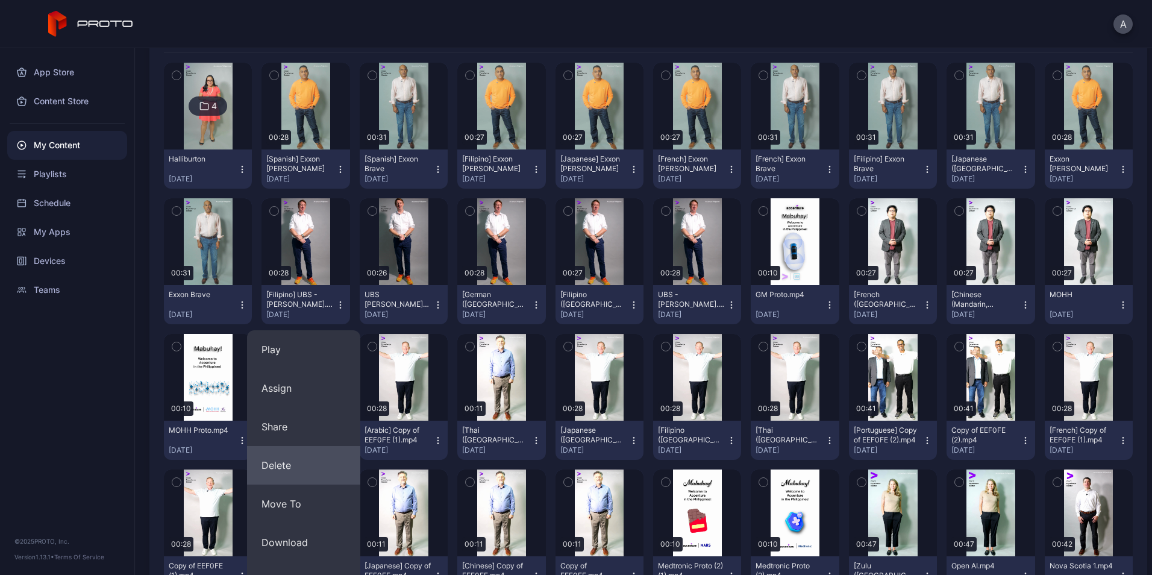
scroll to position [155, 0]
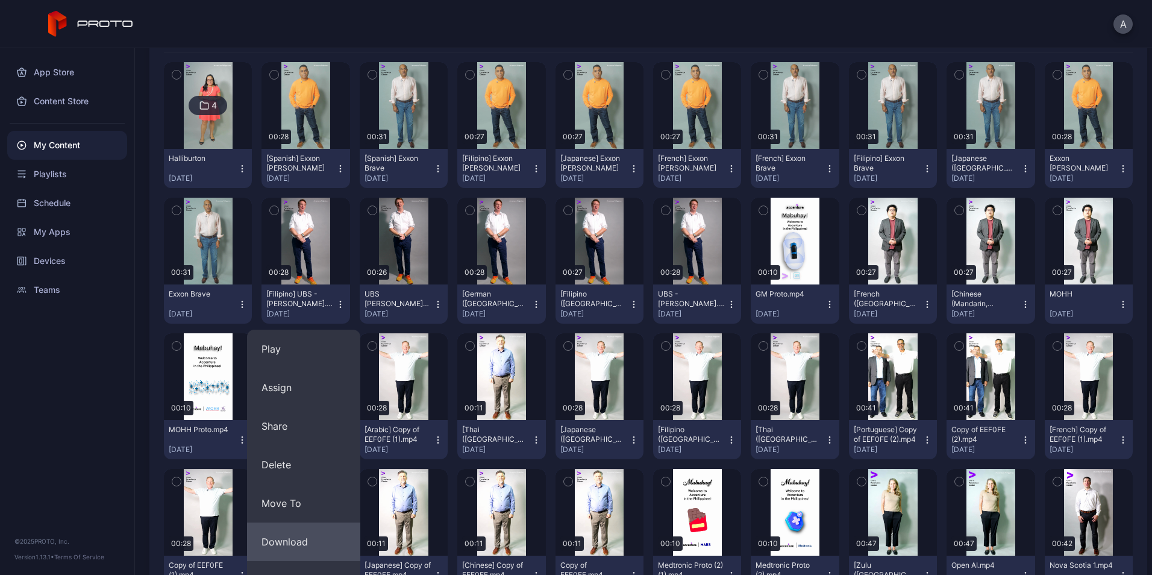
click at [322, 527] on button "Download" at bounding box center [303, 542] width 113 height 39
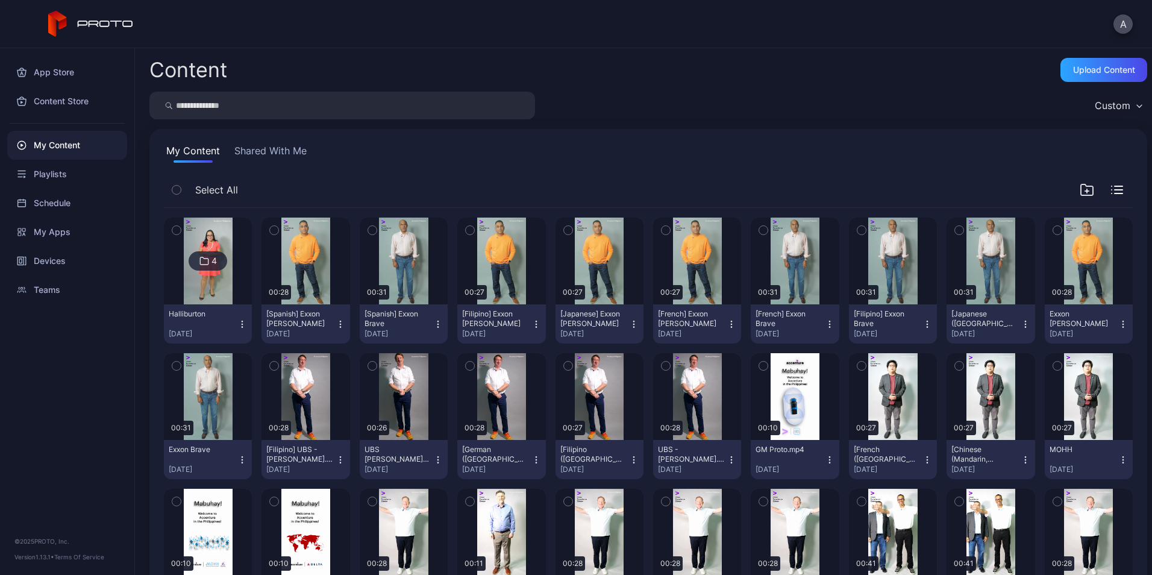
click at [336, 328] on icon "button" at bounding box center [341, 324] width 10 height 10
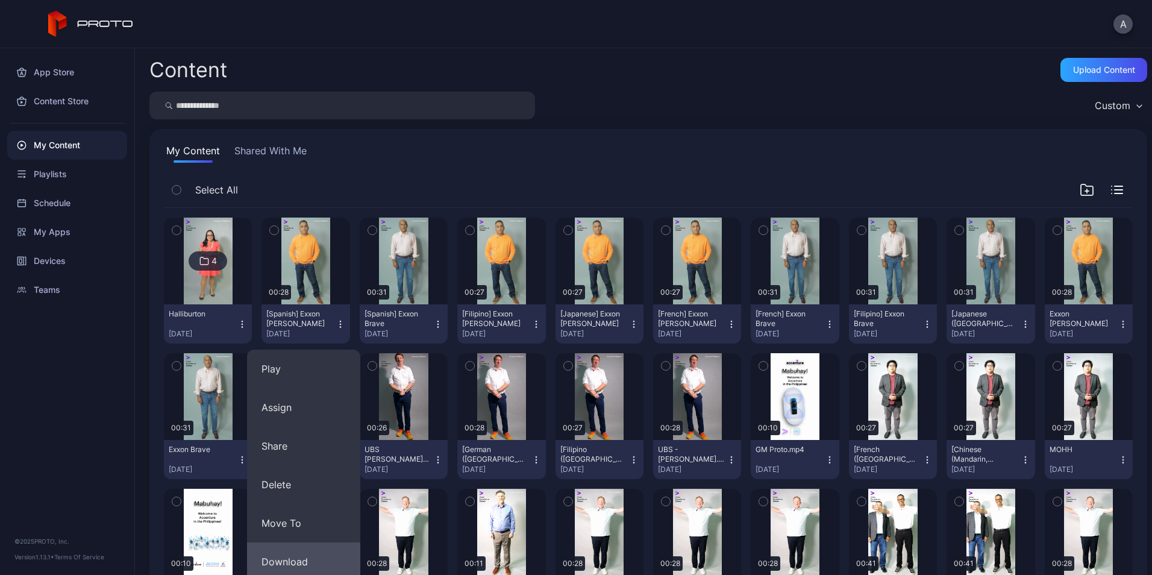
click at [285, 547] on button "Download" at bounding box center [303, 561] width 113 height 39
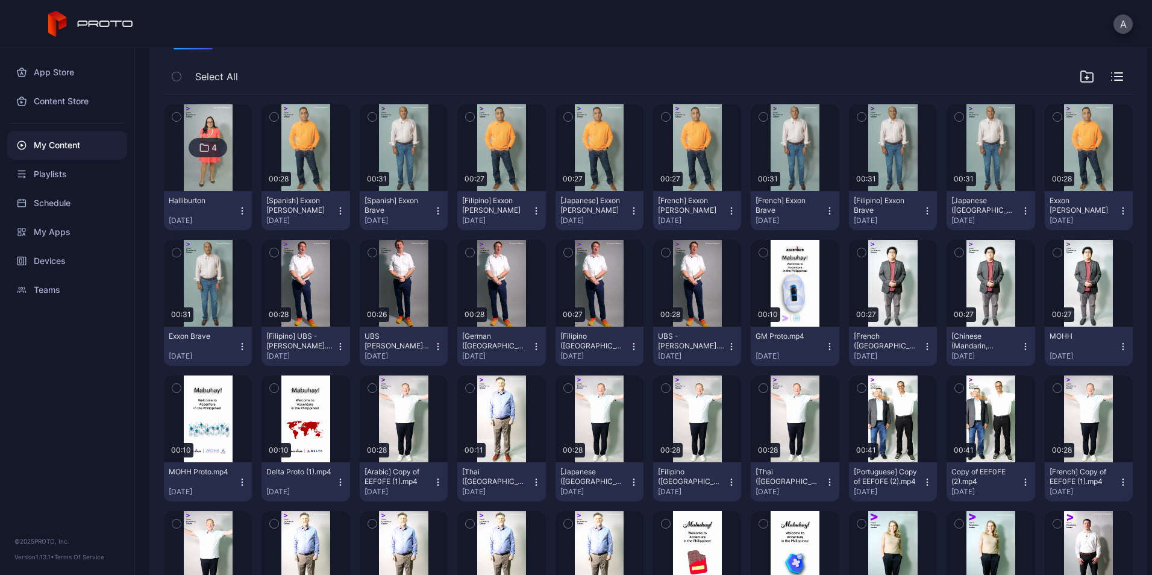
scroll to position [114, 0]
click at [245, 341] on button "Exxon Brave [DATE]" at bounding box center [208, 345] width 88 height 39
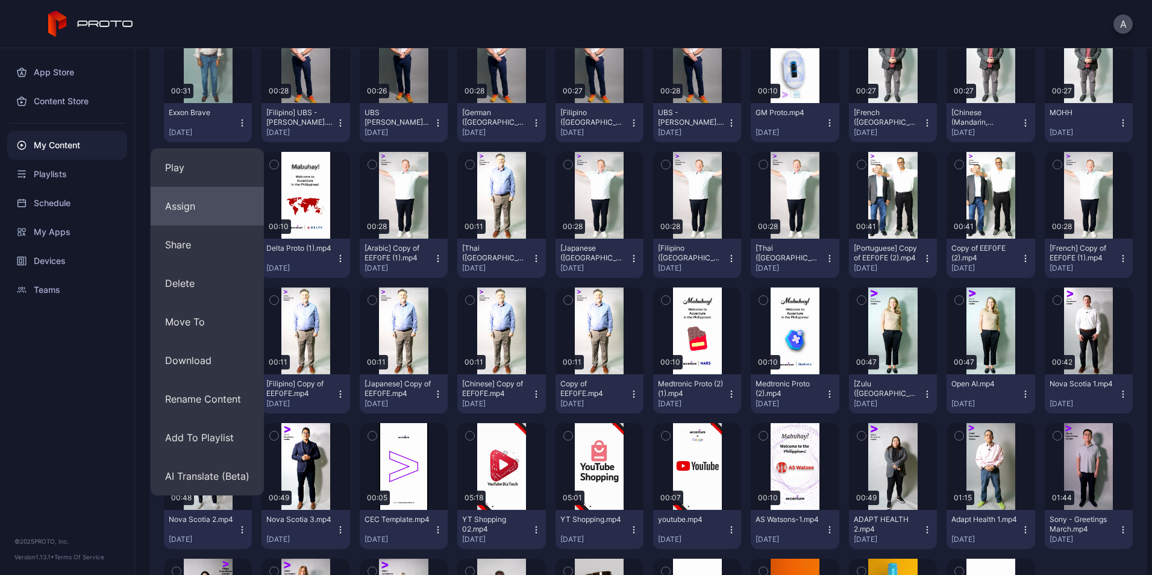
scroll to position [337, 0]
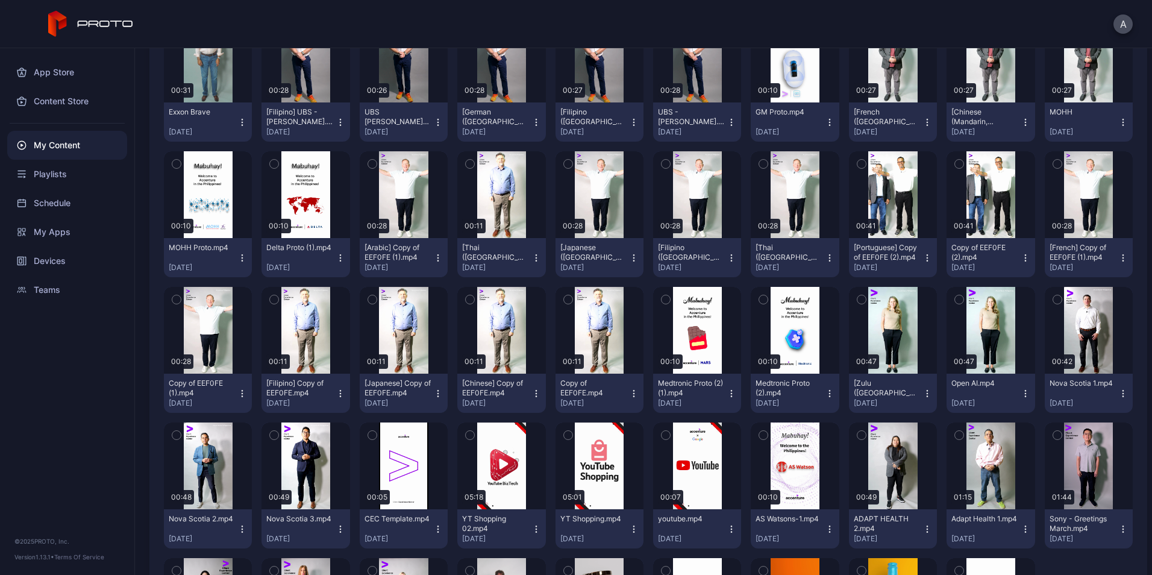
click at [101, 139] on div "My Content" at bounding box center [67, 145] width 120 height 29
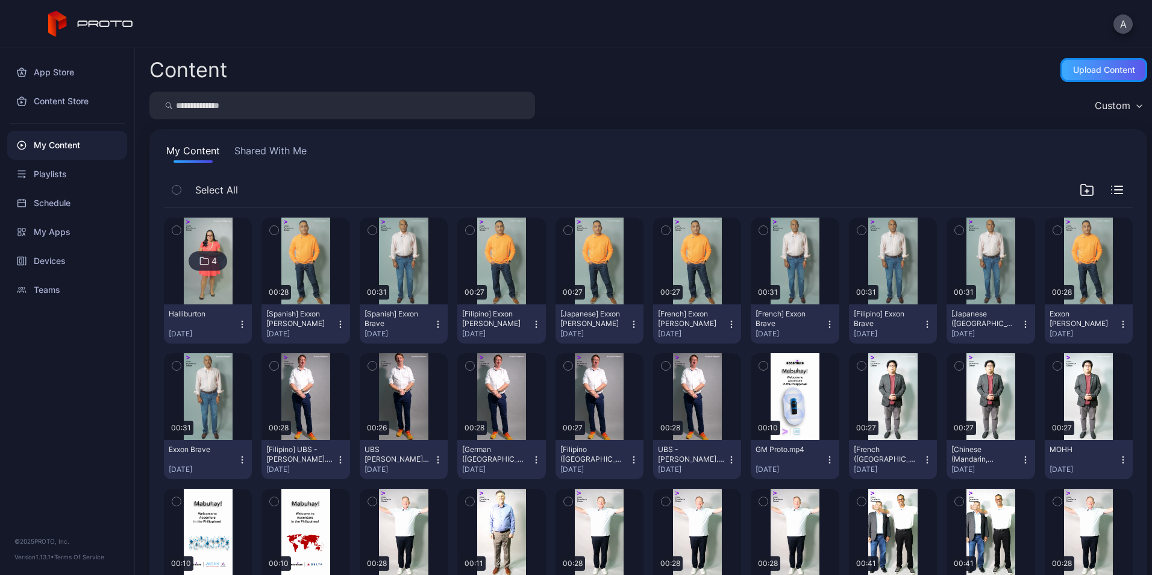
click at [1105, 69] on div "Upload Content" at bounding box center [1104, 70] width 62 height 10
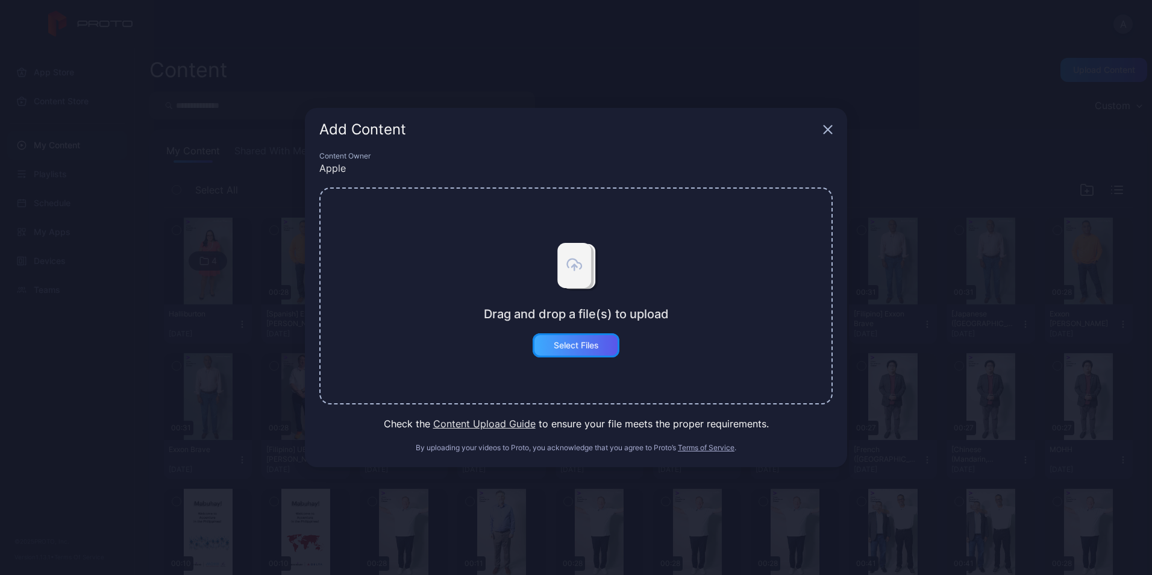
click at [562, 350] on div "Select Files" at bounding box center [576, 346] width 45 height 10
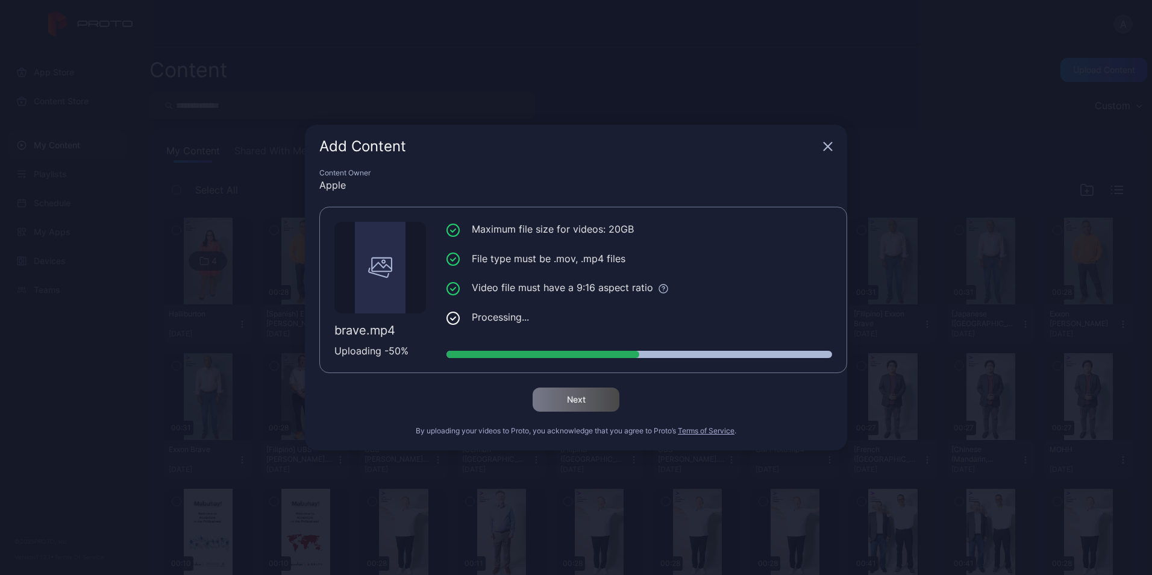
click at [838, 143] on div "Add Content" at bounding box center [576, 146] width 542 height 43
click at [832, 143] on icon "button" at bounding box center [828, 147] width 8 height 8
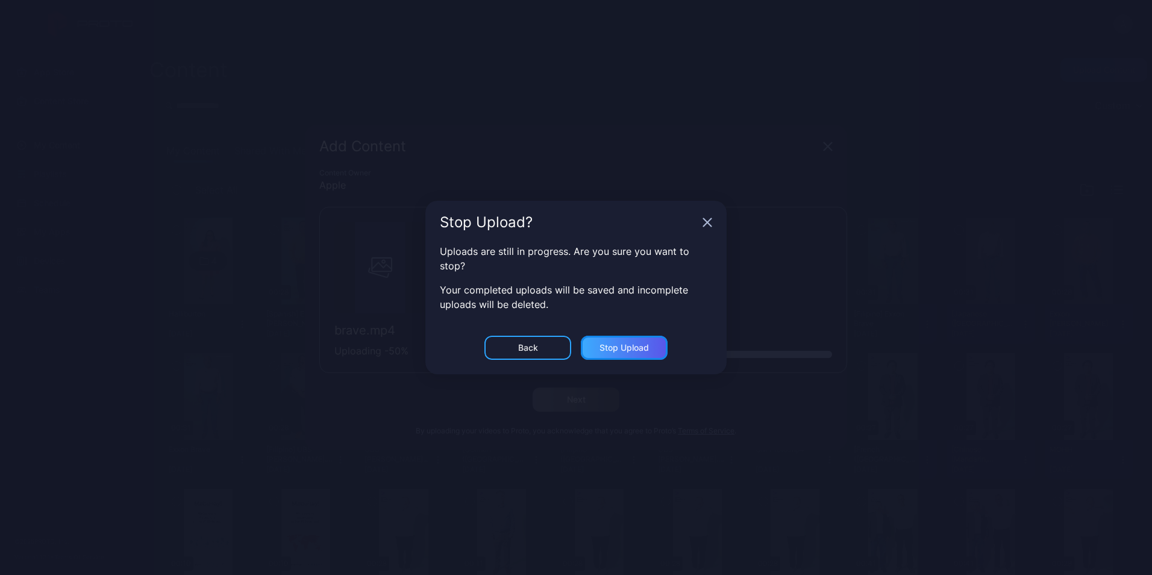
click at [602, 346] on div "Stop Upload" at bounding box center [624, 348] width 49 height 10
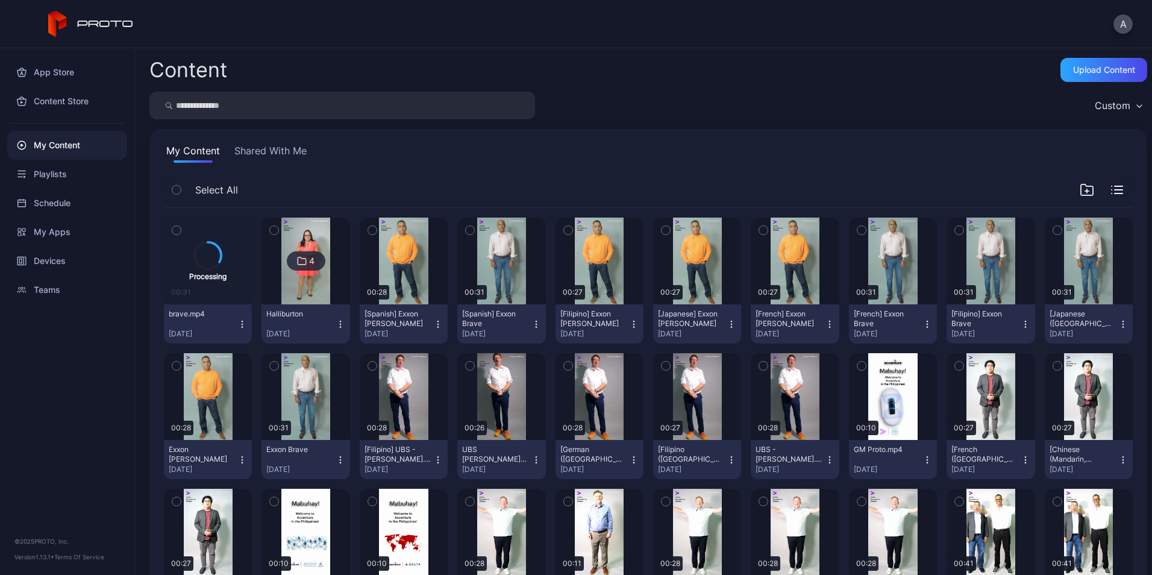
click at [242, 324] on icon "button" at bounding box center [242, 324] width 1 height 1
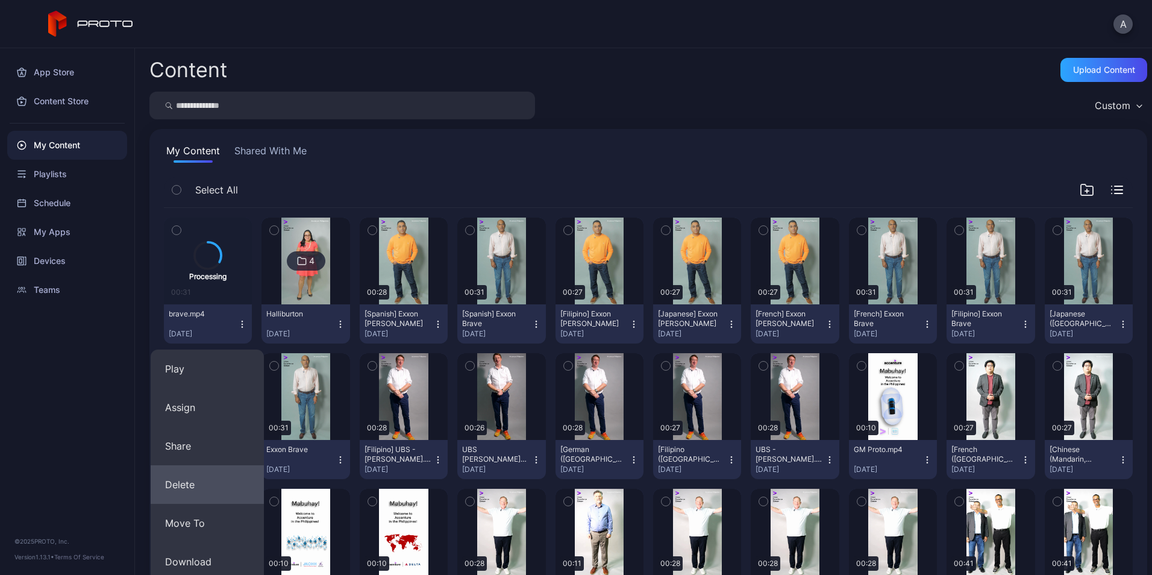
click at [224, 476] on button "Delete" at bounding box center [207, 484] width 113 height 39
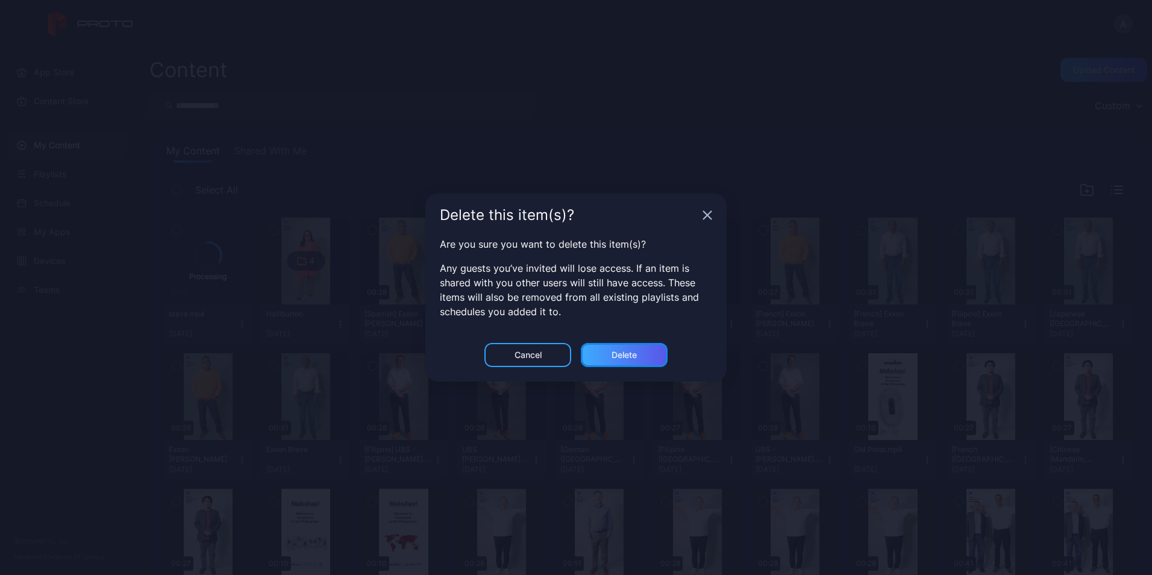
click at [630, 356] on div "Delete" at bounding box center [624, 355] width 25 height 10
